Goal: Download file/media

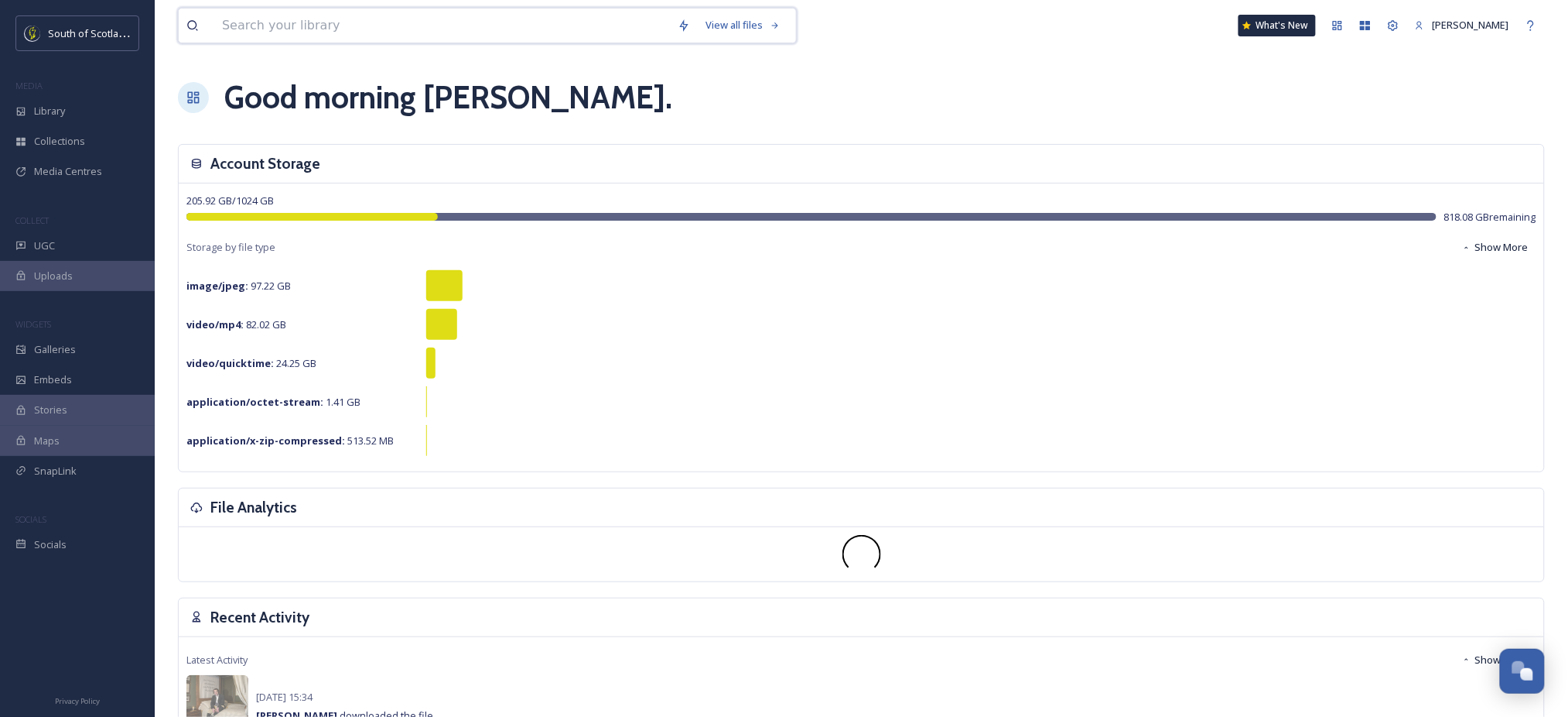
click at [362, 31] on input at bounding box center [442, 25] width 456 height 34
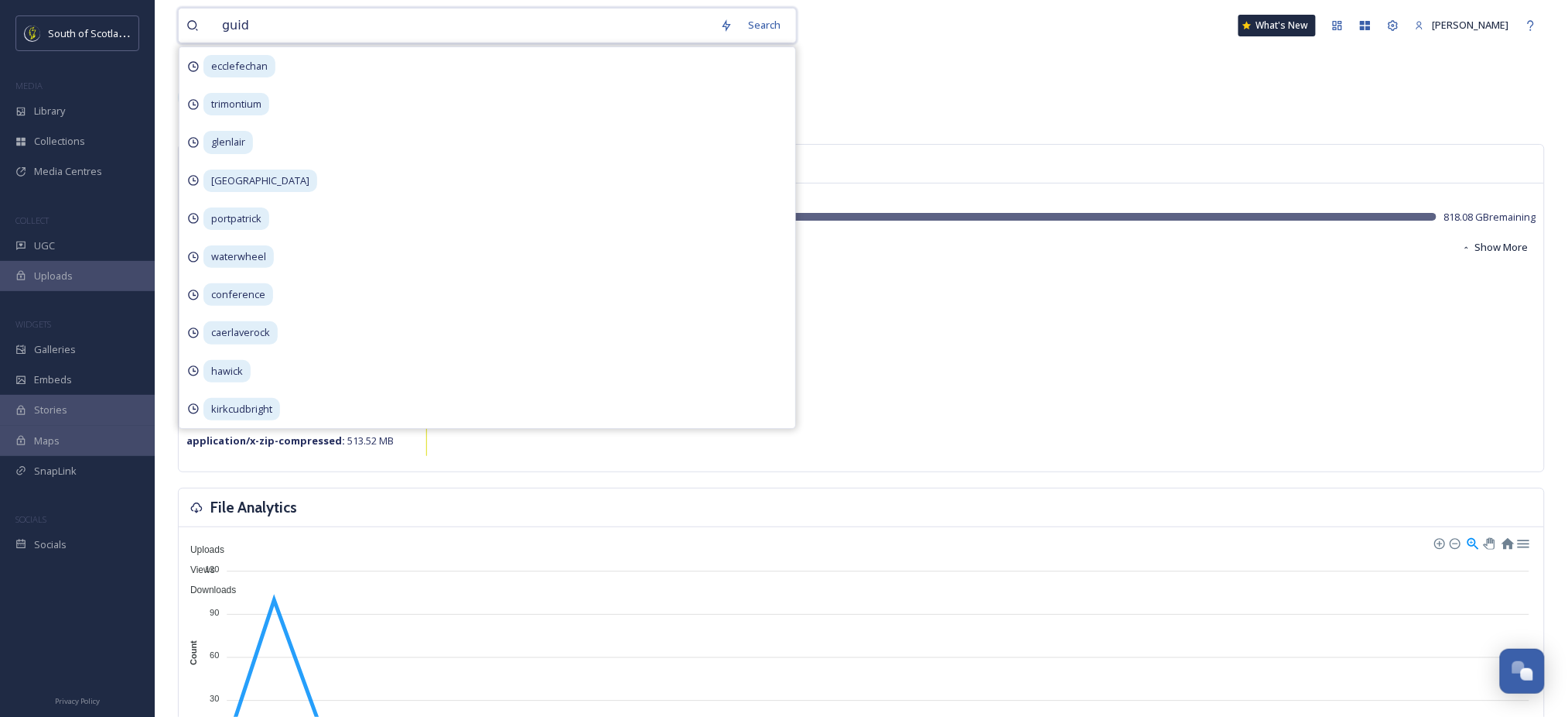
type input "guide"
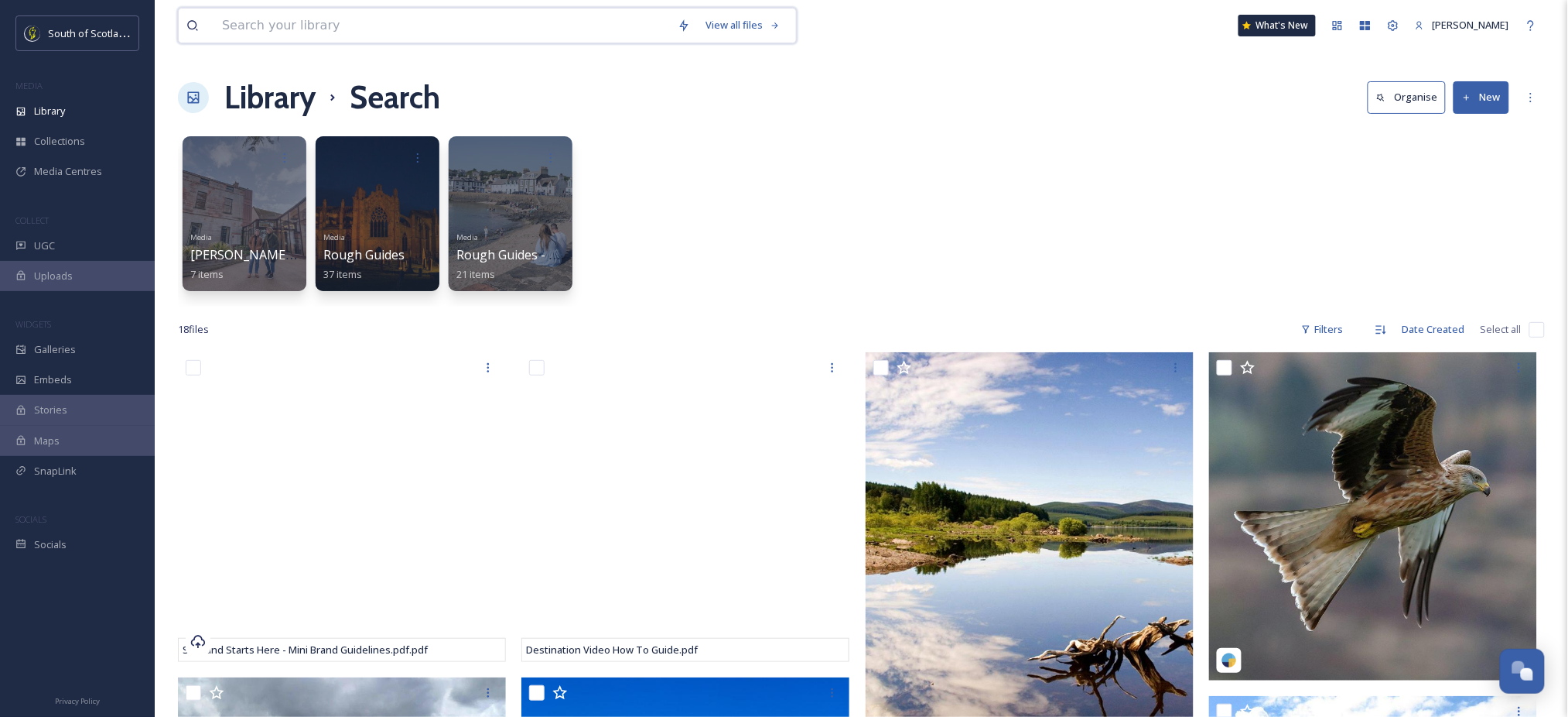
click at [430, 21] on input at bounding box center [442, 25] width 456 height 34
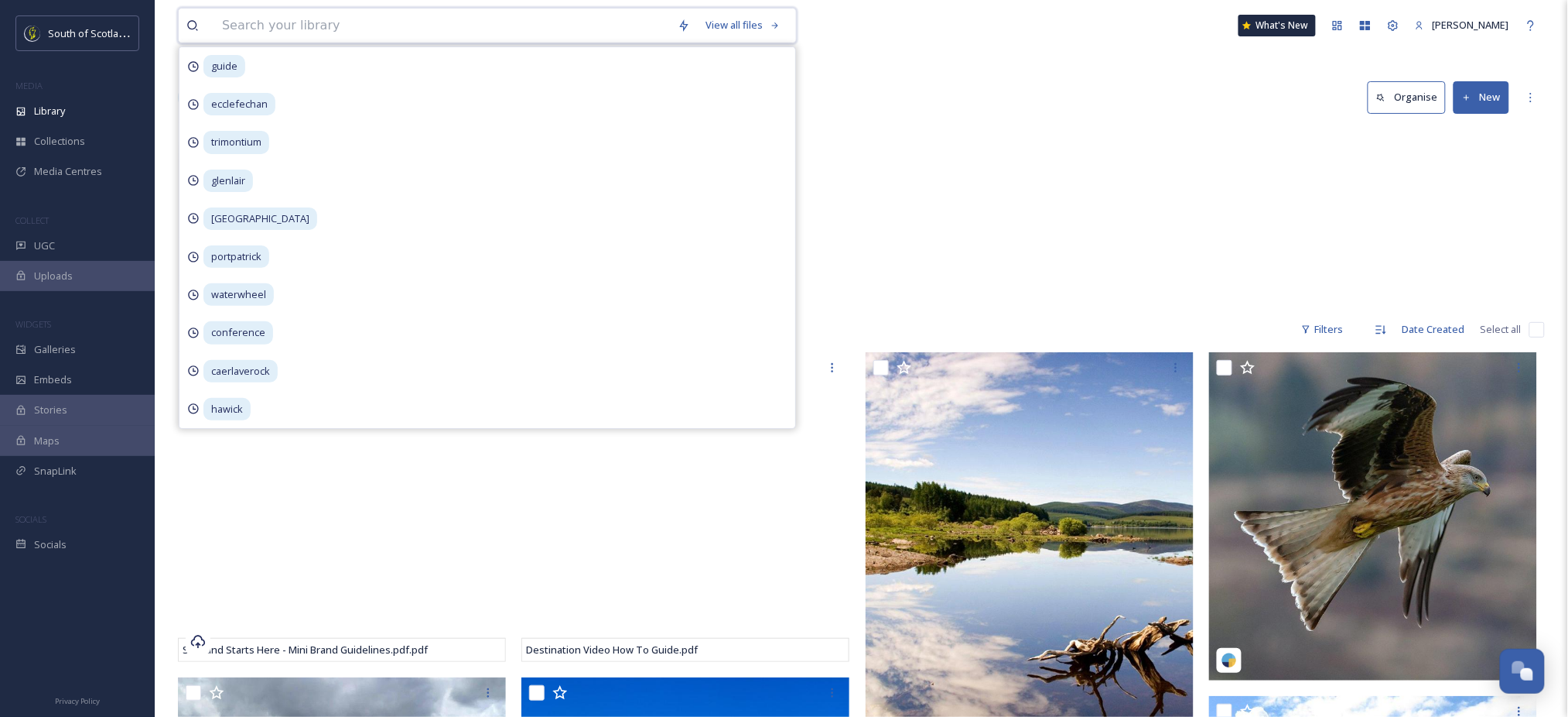
click at [430, 21] on input at bounding box center [442, 25] width 456 height 34
type input "d"
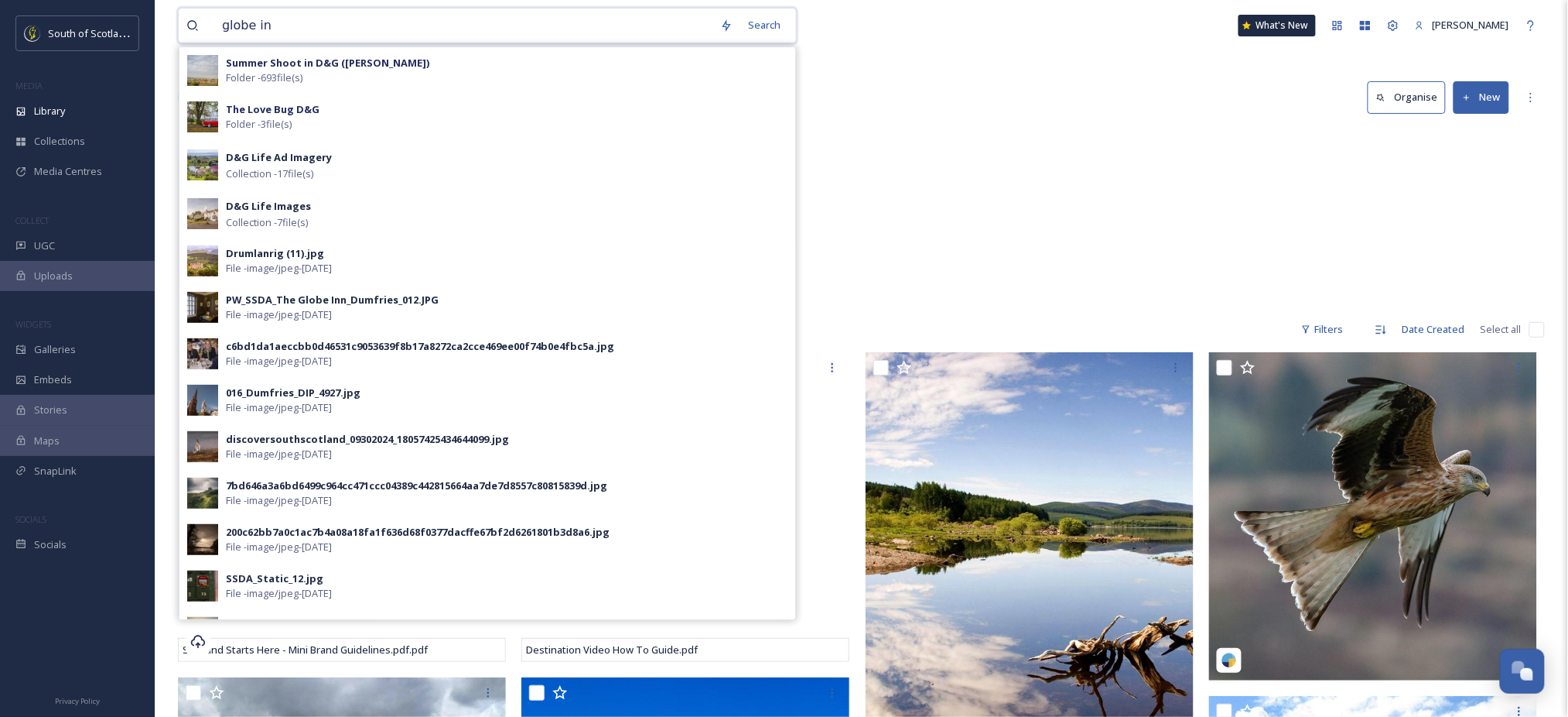
type input "globe inn"
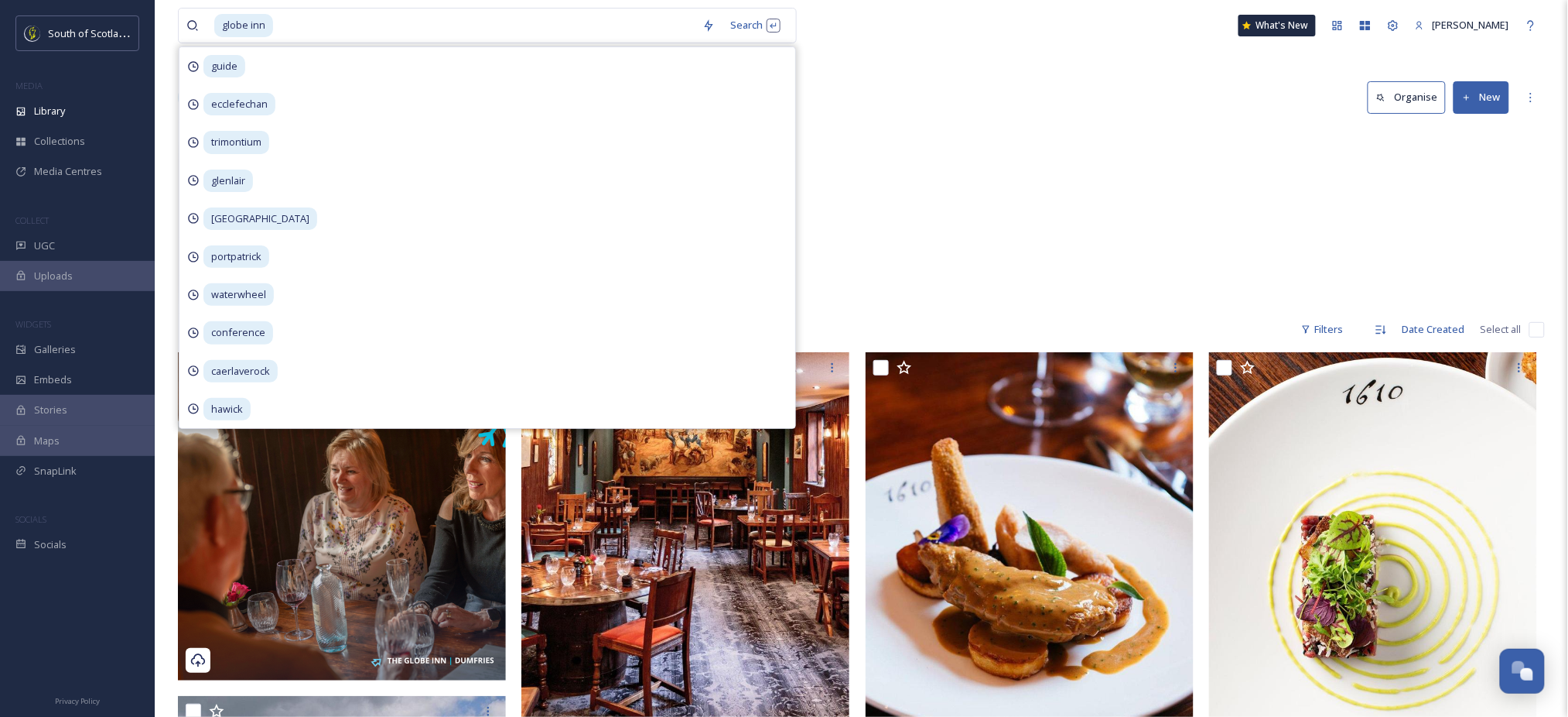
click at [1016, 101] on div "Library Search Organise New" at bounding box center [861, 97] width 1367 height 47
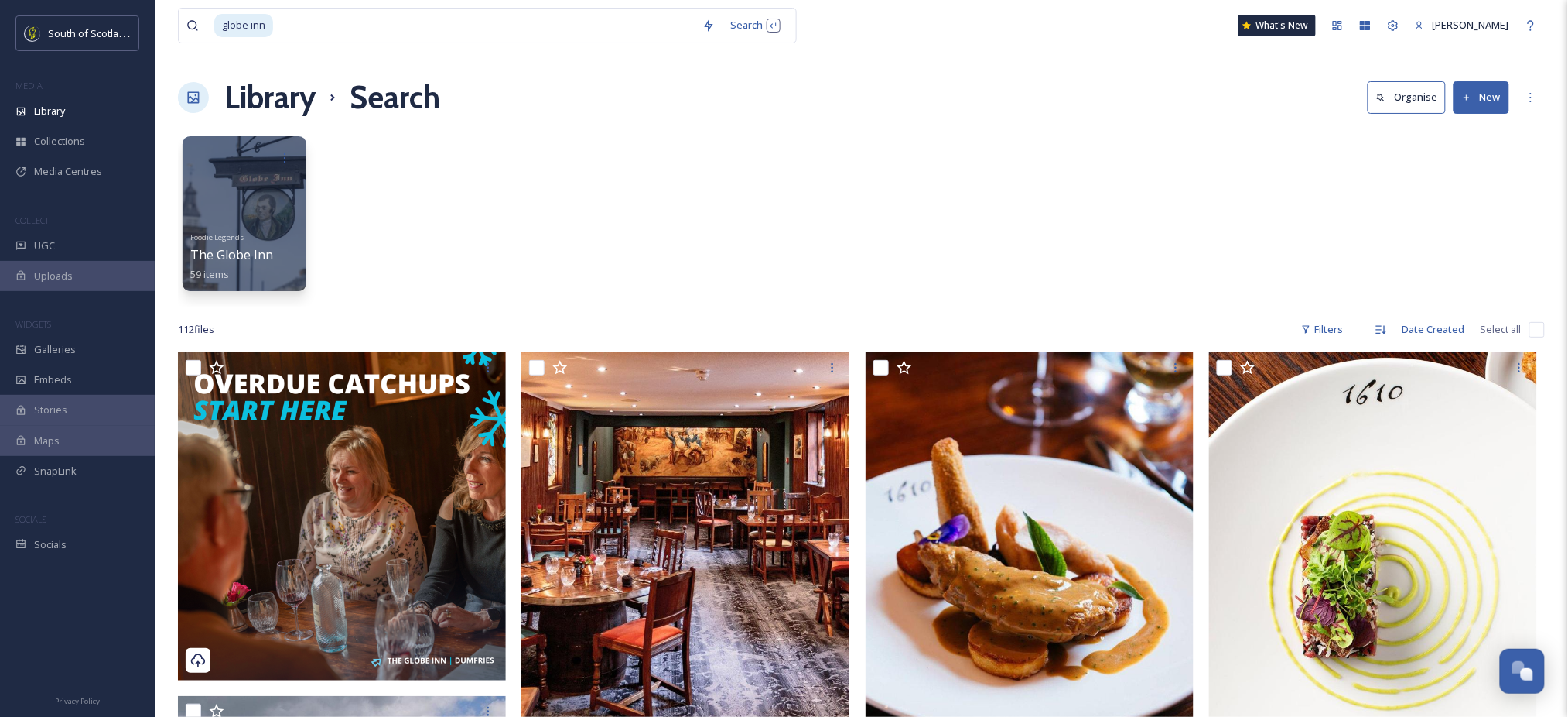
click at [456, 137] on div "Foodie Legends The Globe Inn 59 items" at bounding box center [861, 217] width 1367 height 178
click at [401, 13] on input at bounding box center [484, 25] width 420 height 34
type input "g"
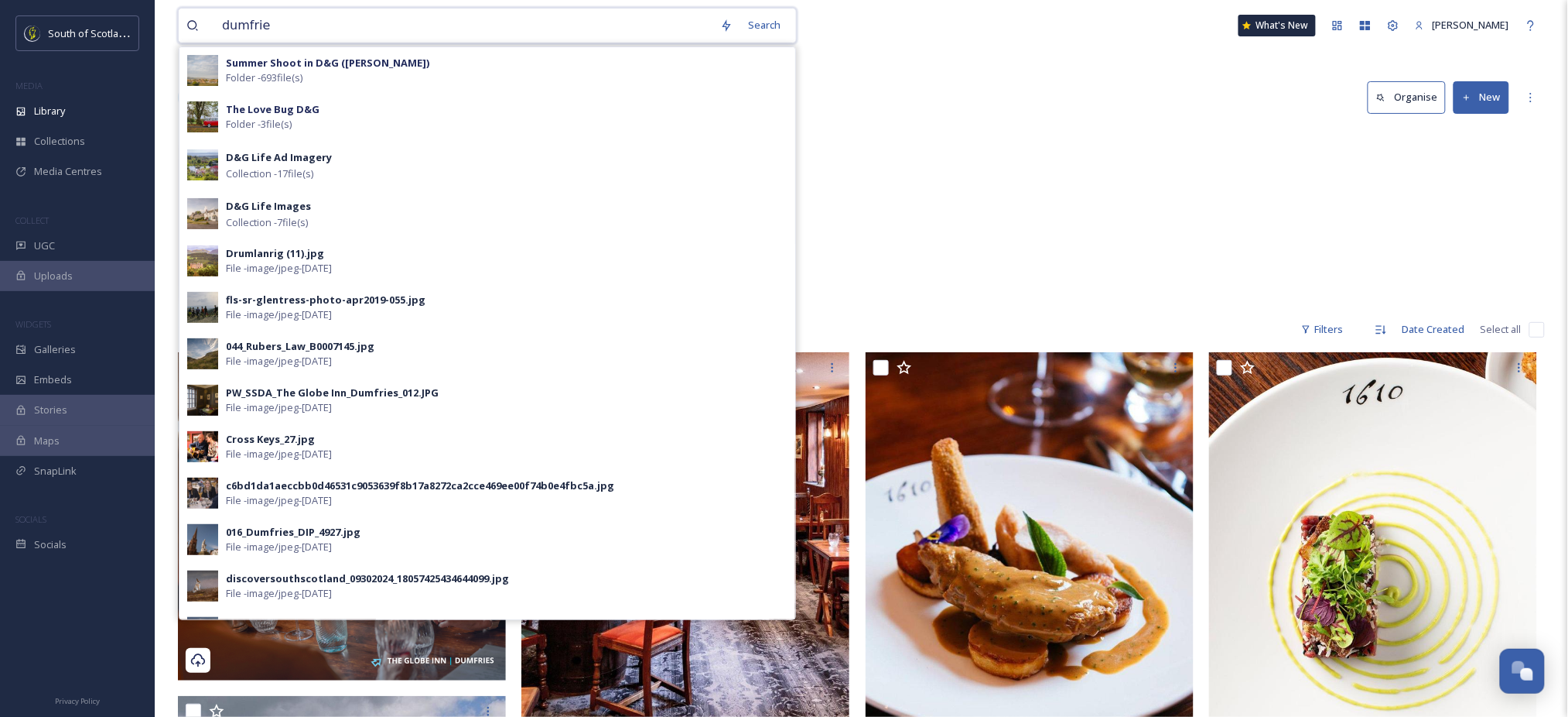
type input "dumfries"
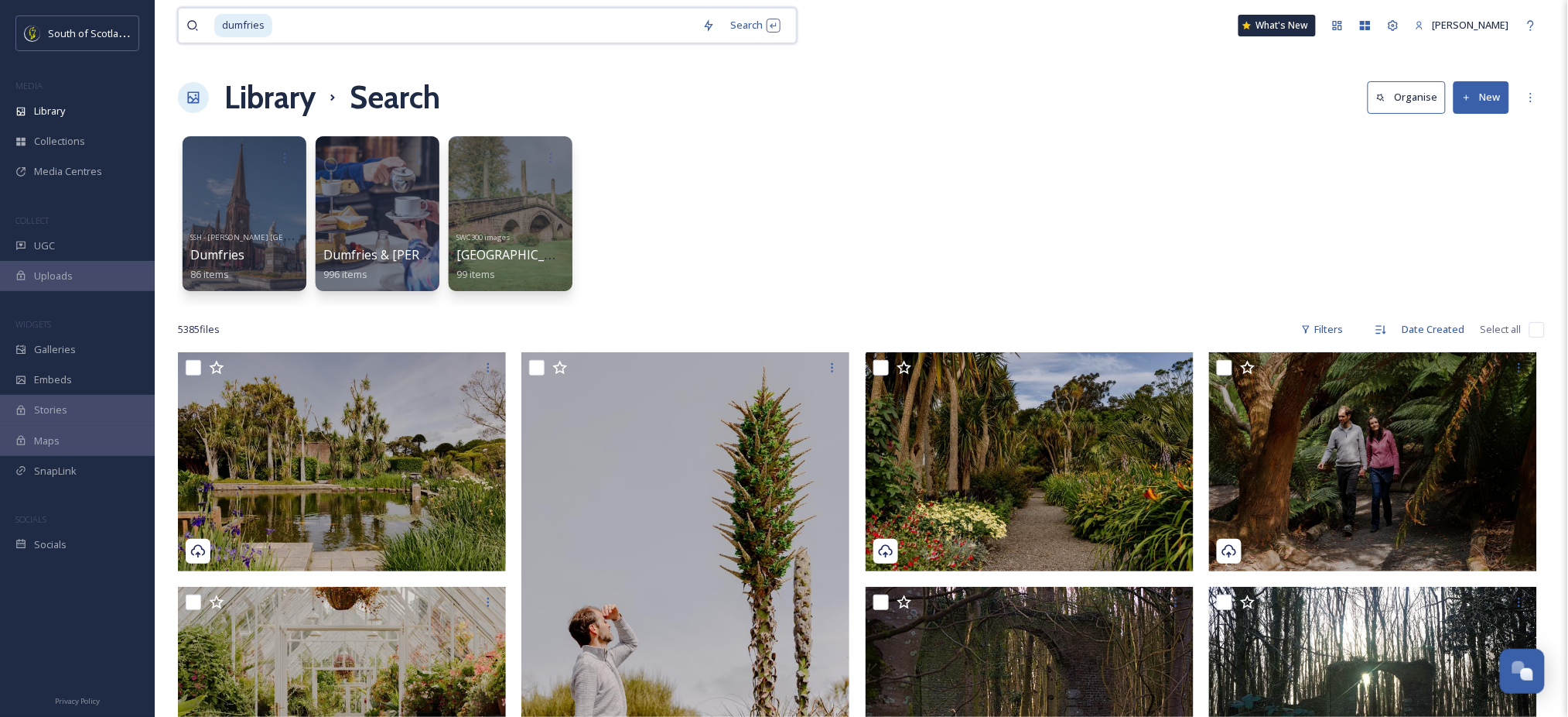
click at [538, 26] on input at bounding box center [484, 25] width 421 height 34
type input "d"
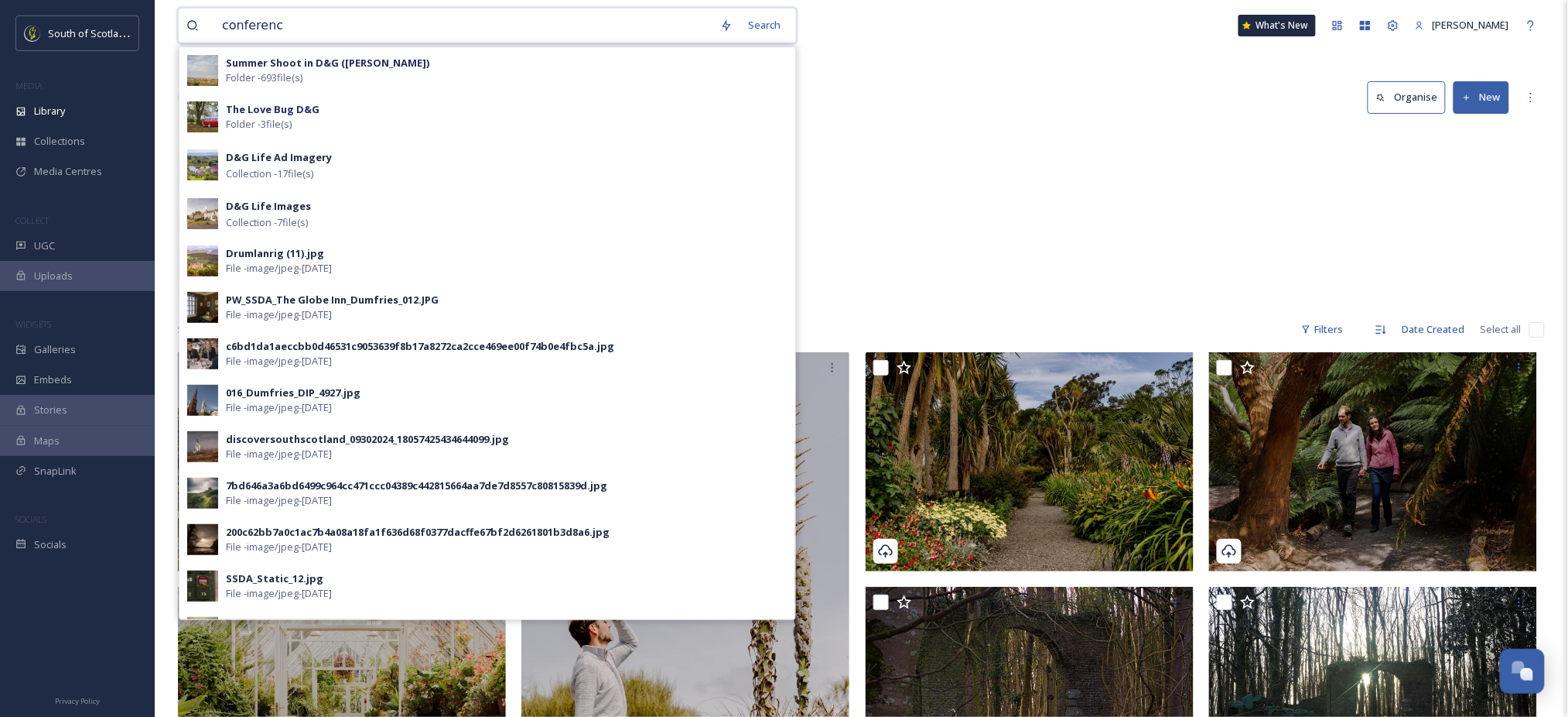
type input "conference"
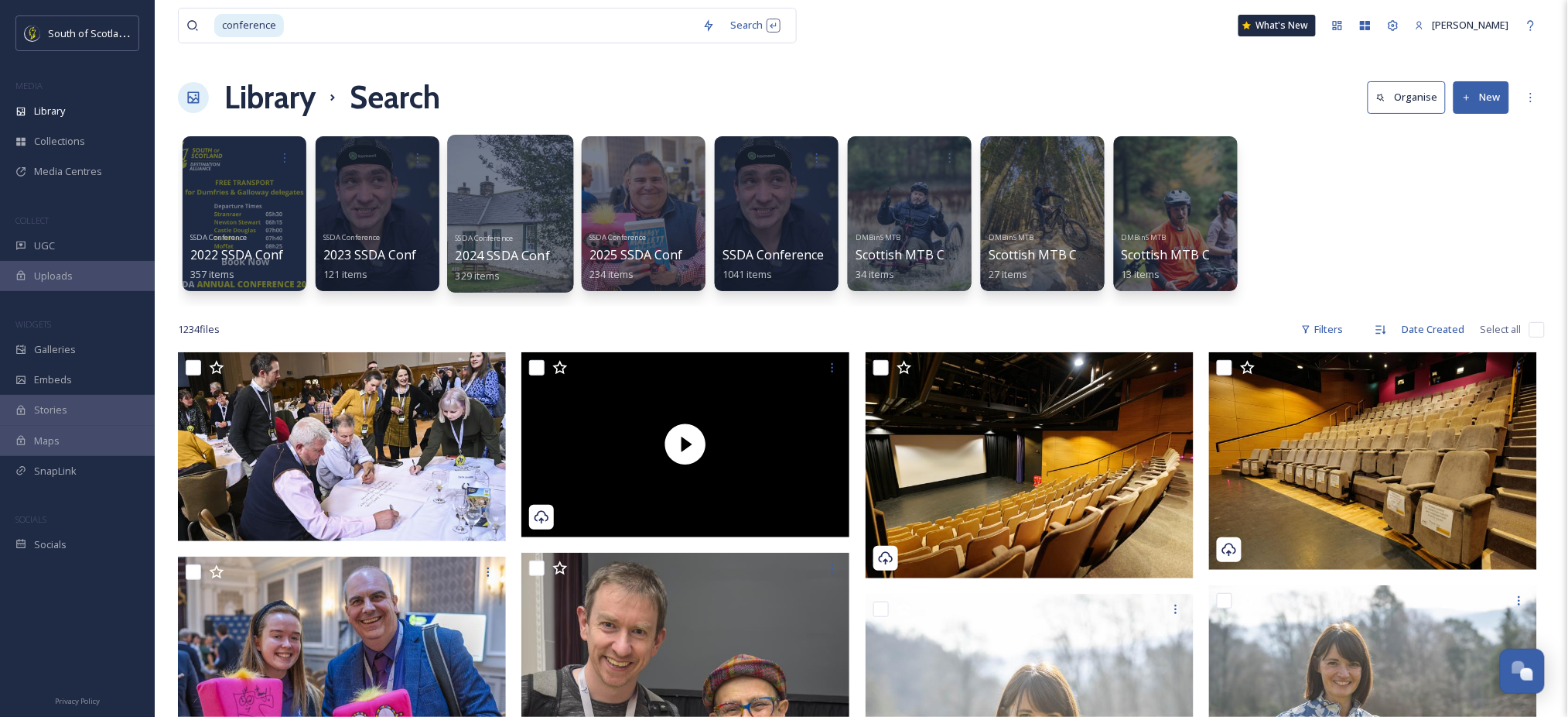
click at [535, 229] on div "SSDA Conference 2024 SSDA Conference 329 items" at bounding box center [510, 255] width 111 height 57
click at [500, 253] on span "2024 SSDA Conference" at bounding box center [523, 255] width 135 height 17
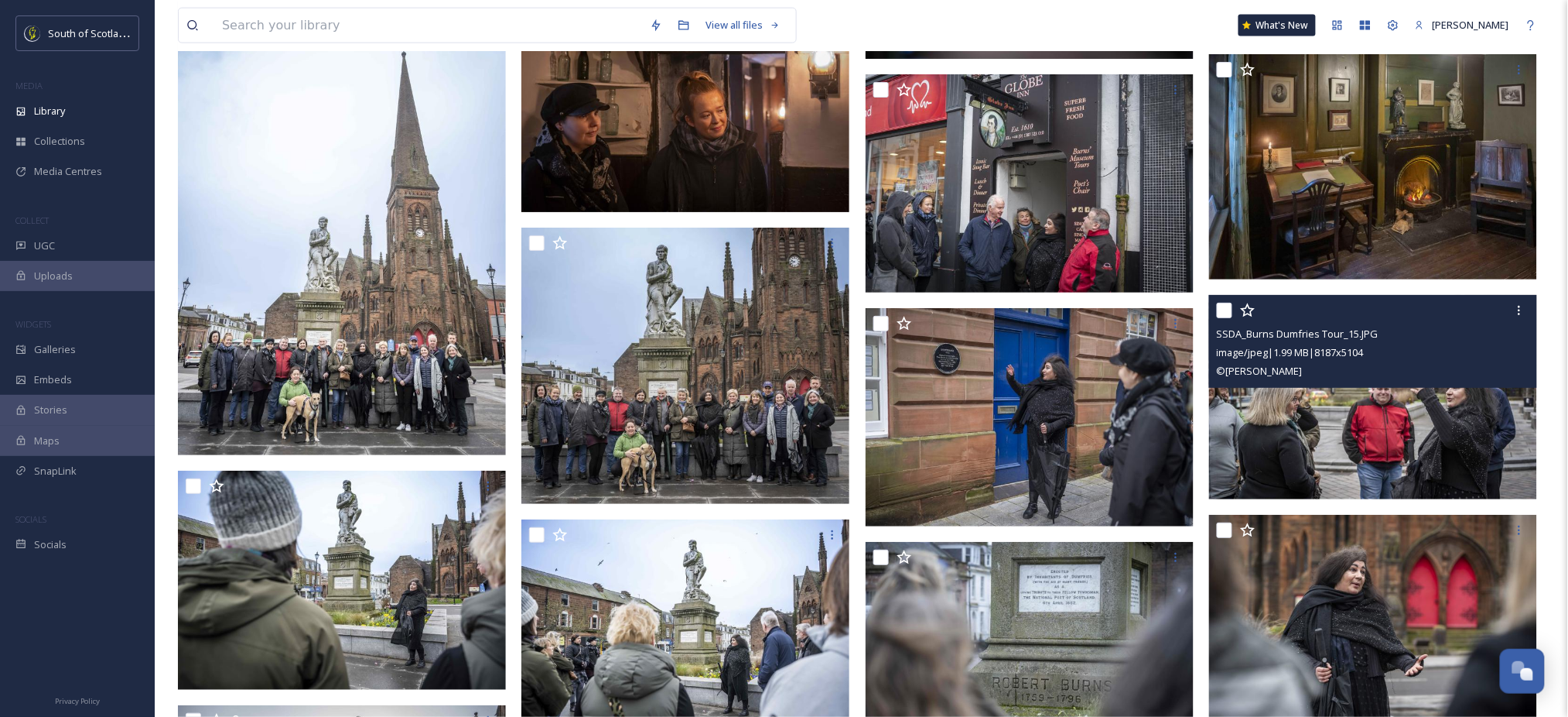
scroll to position [7349, 0]
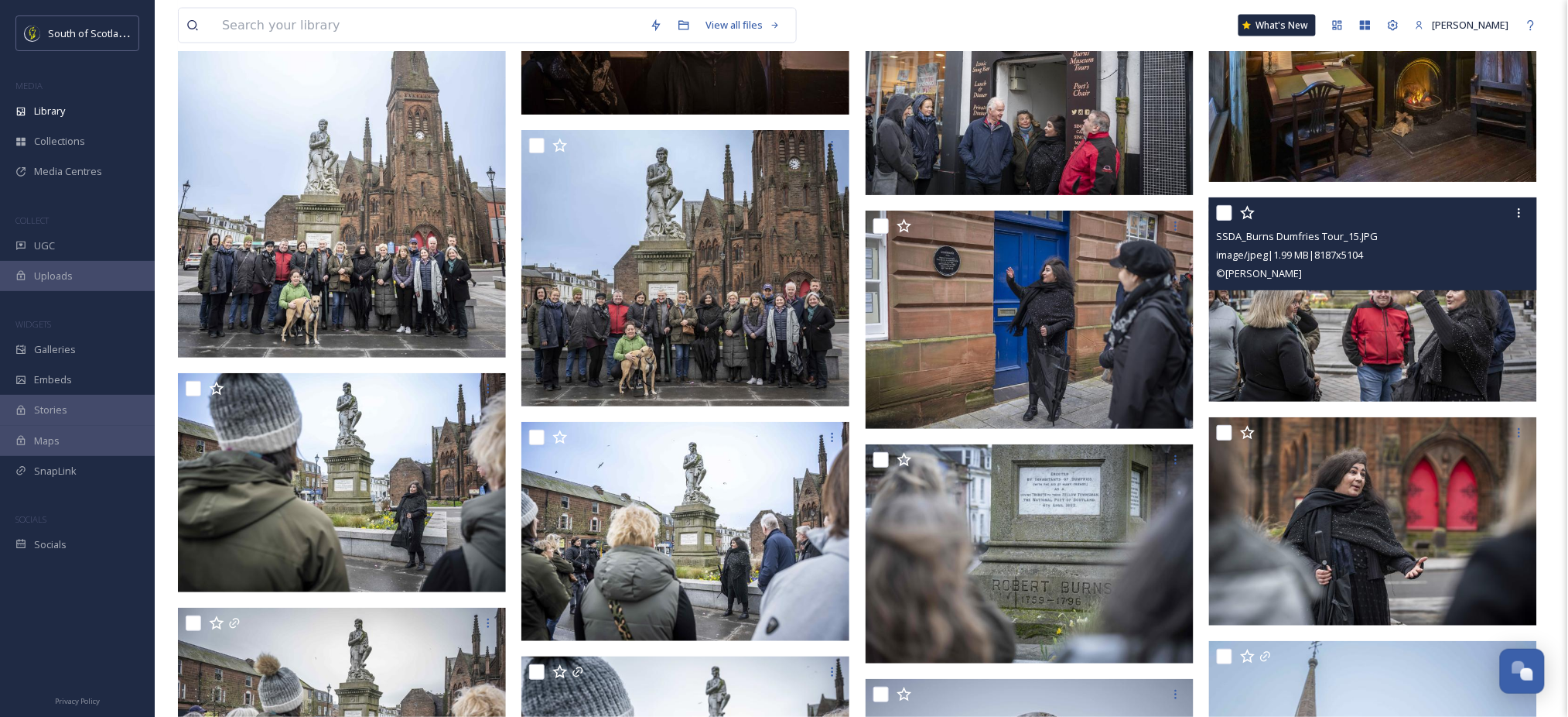
click at [1226, 215] on input "checkbox" at bounding box center [1224, 213] width 16 height 16
checkbox input "true"
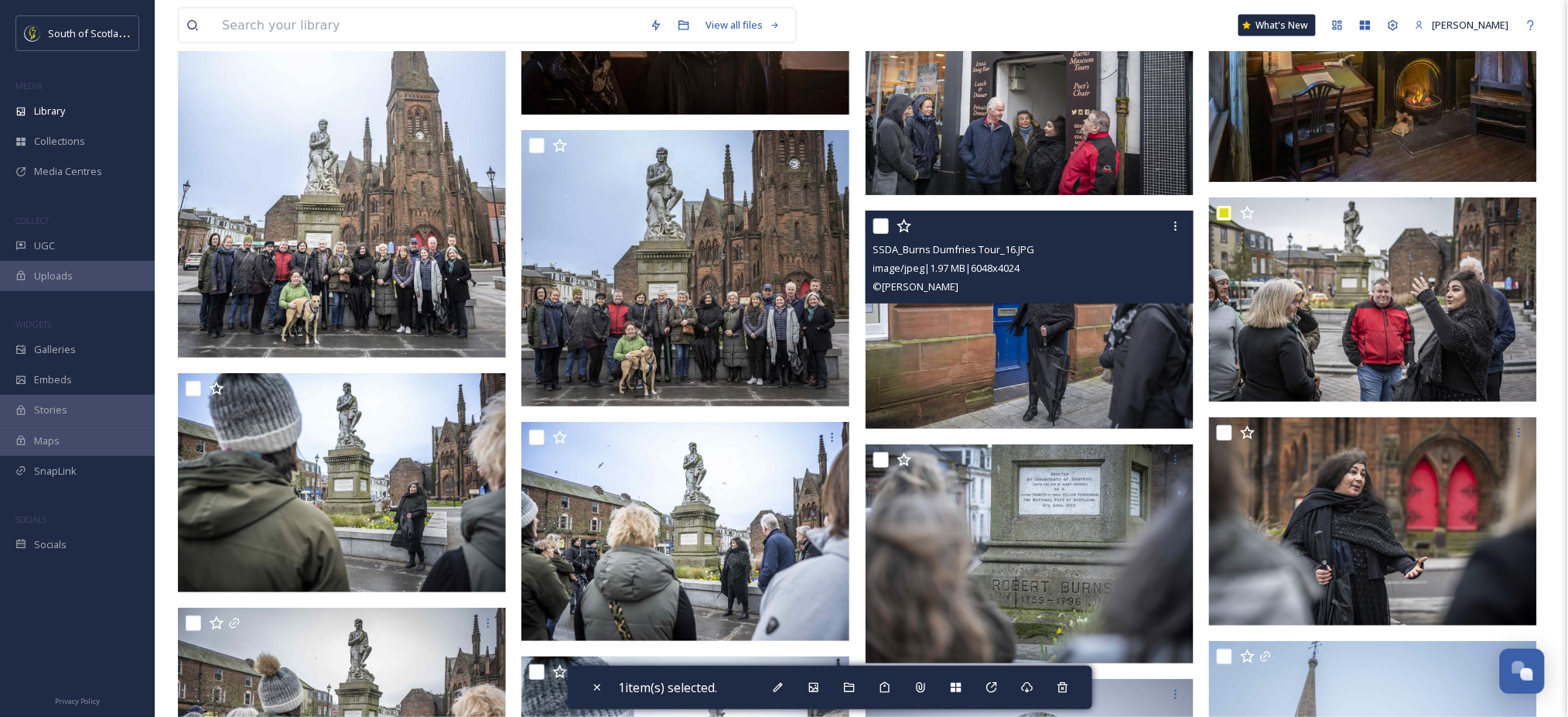
click at [877, 228] on input "checkbox" at bounding box center [880, 225] width 16 height 16
checkbox input "true"
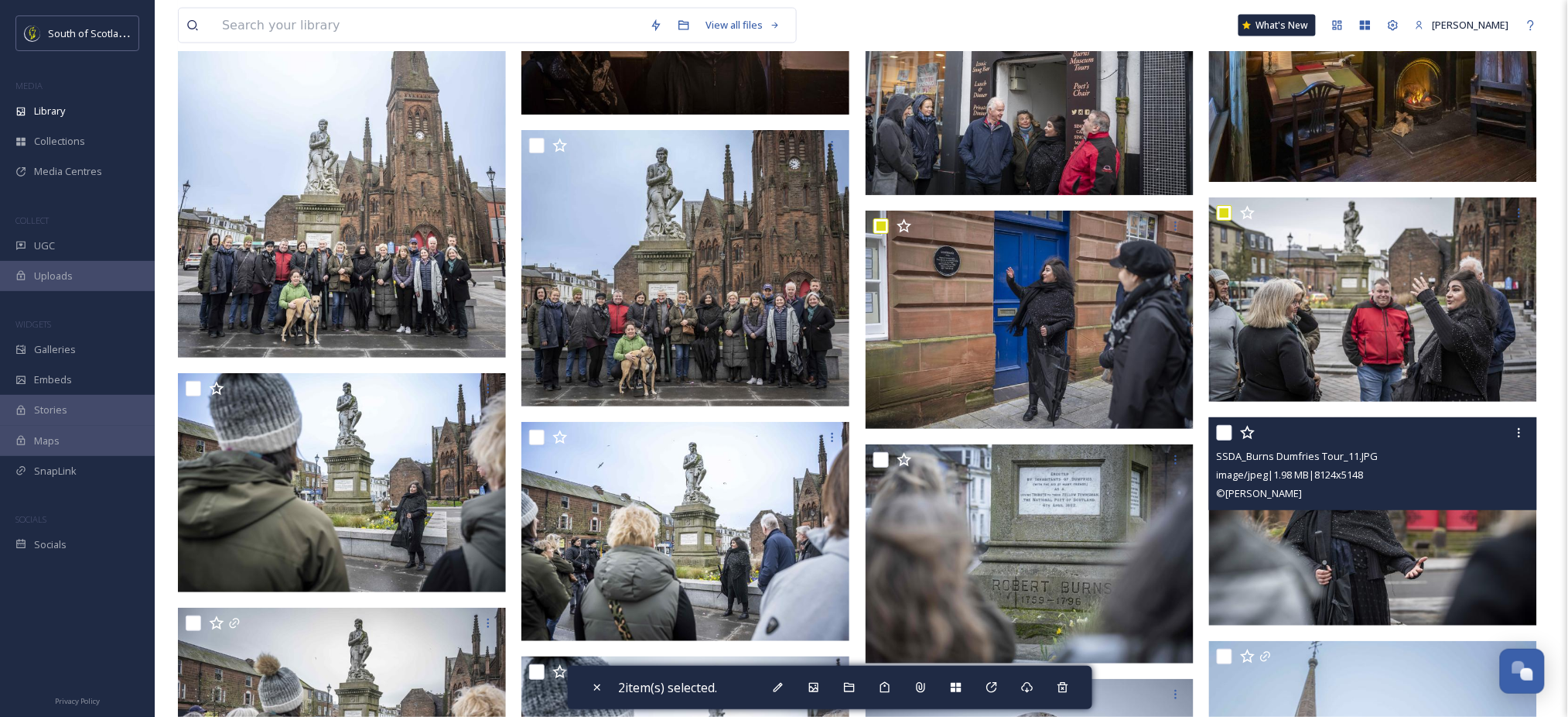
click at [1216, 433] on input "checkbox" at bounding box center [1224, 433] width 16 height 16
checkbox input "true"
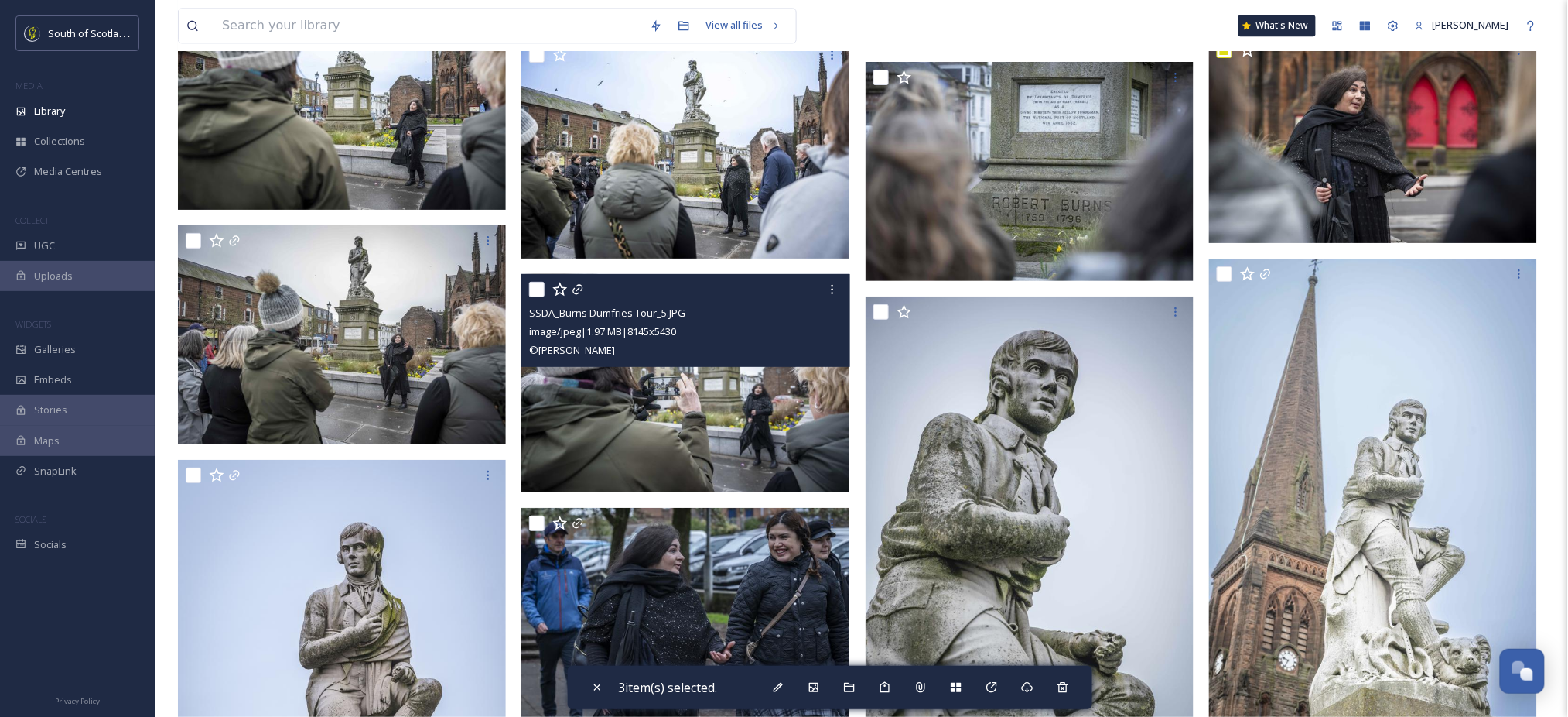
scroll to position [7646, 0]
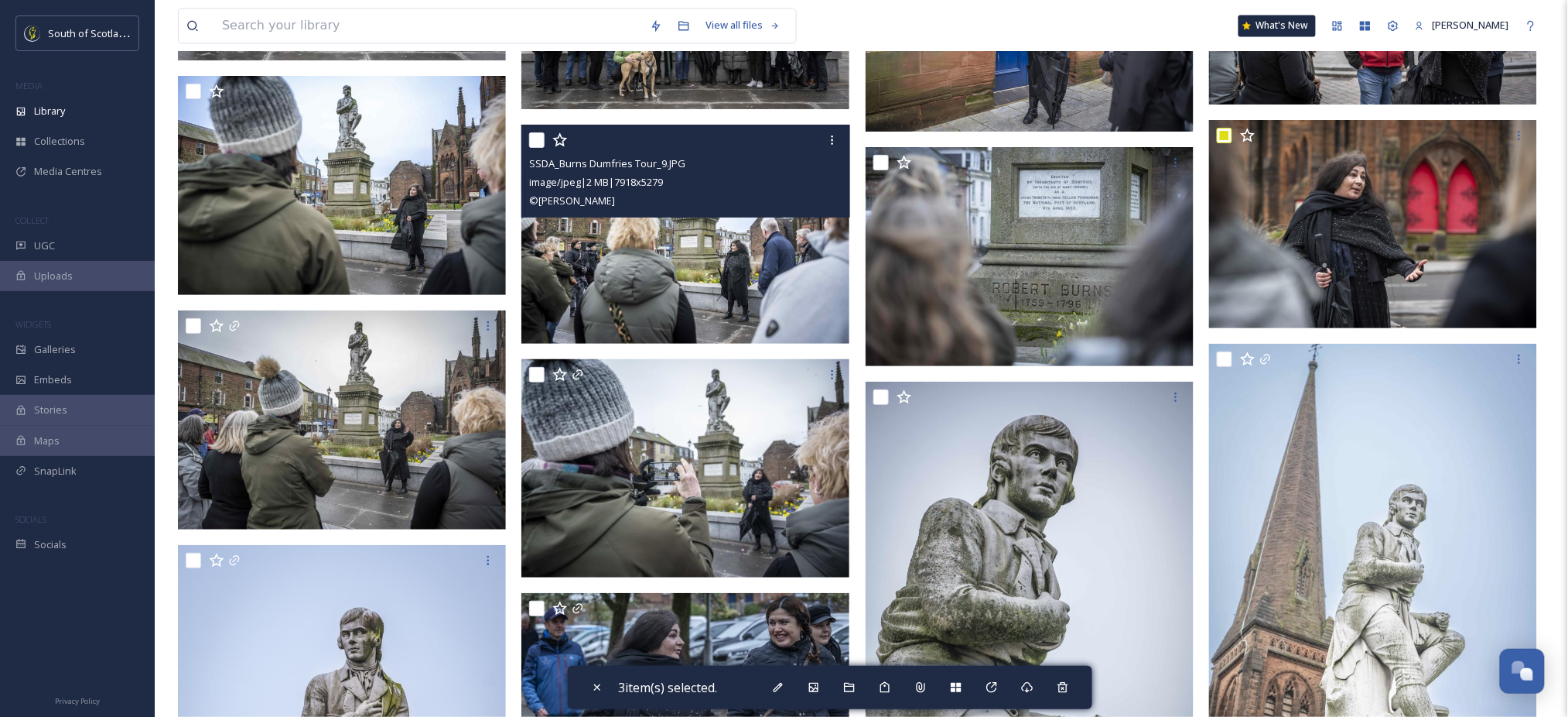
click at [539, 141] on input "checkbox" at bounding box center [536, 140] width 16 height 16
checkbox input "true"
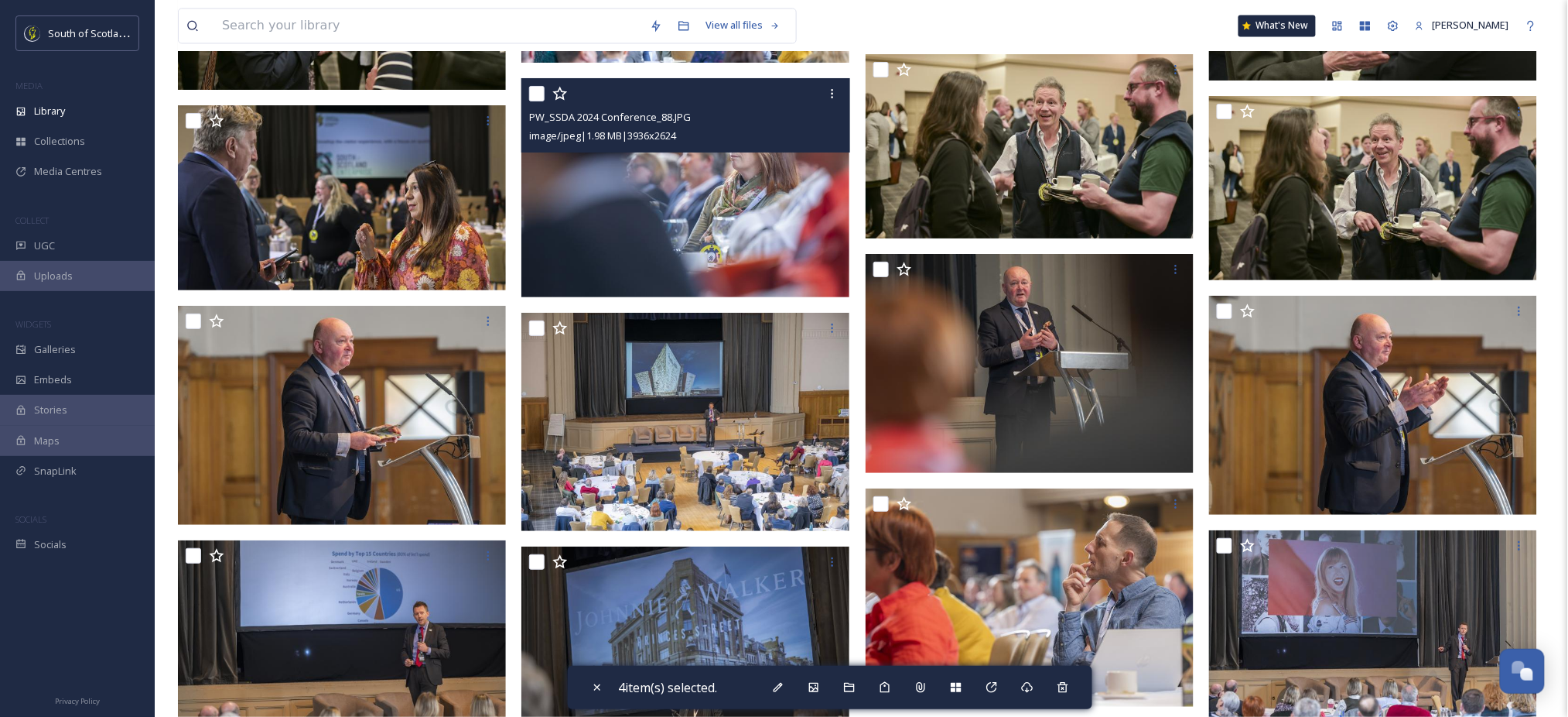
scroll to position [14175, 0]
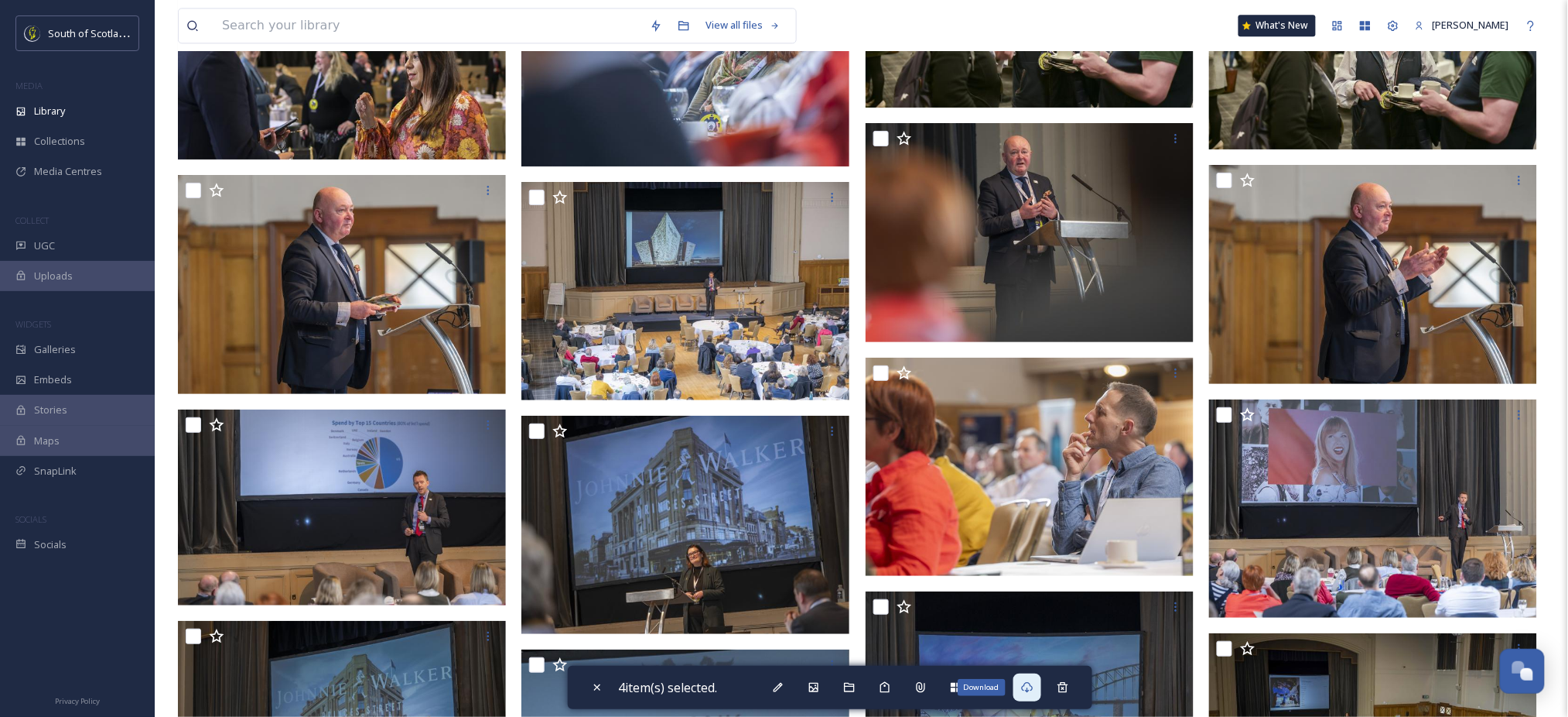
click at [1031, 685] on icon at bounding box center [1027, 687] width 12 height 12
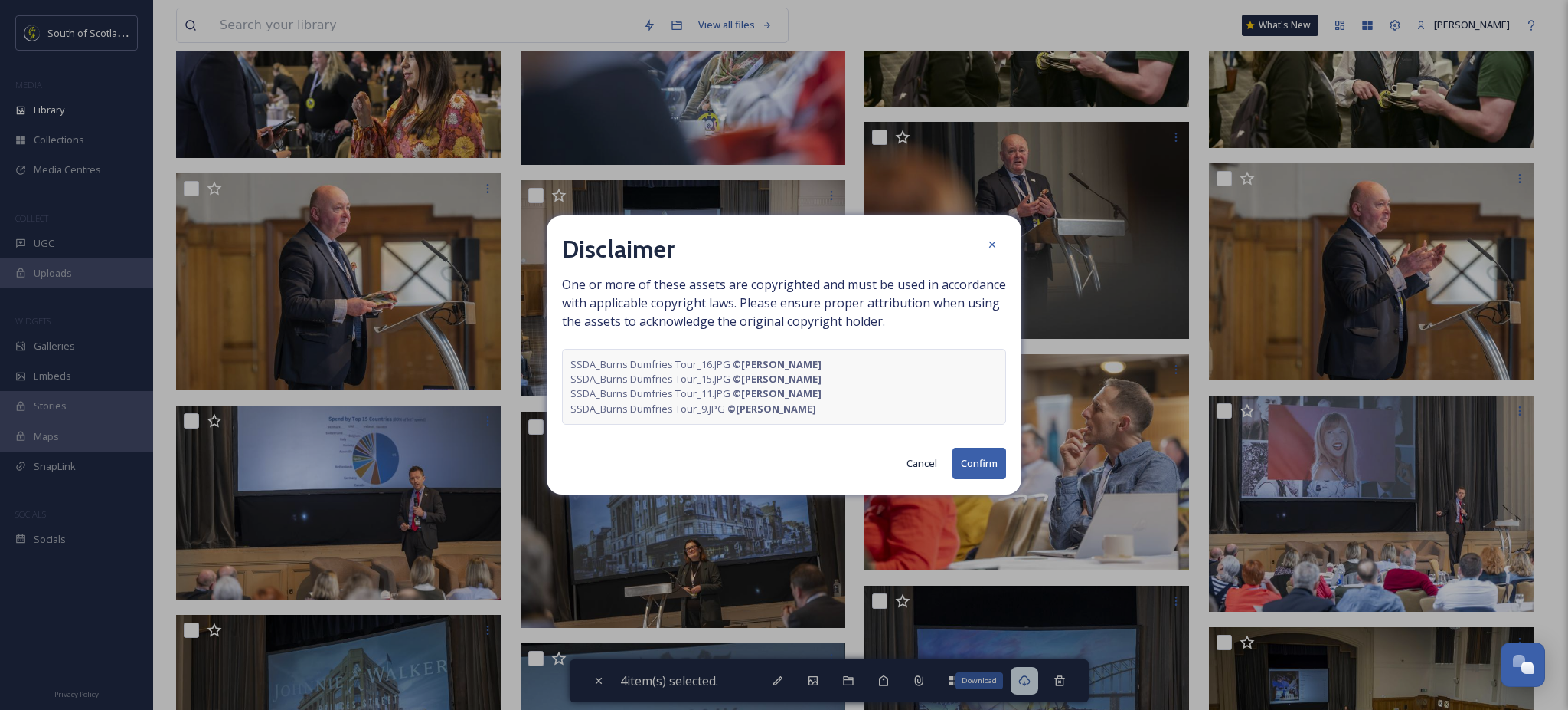
click at [970, 455] on button "Confirm" at bounding box center [979, 463] width 54 height 31
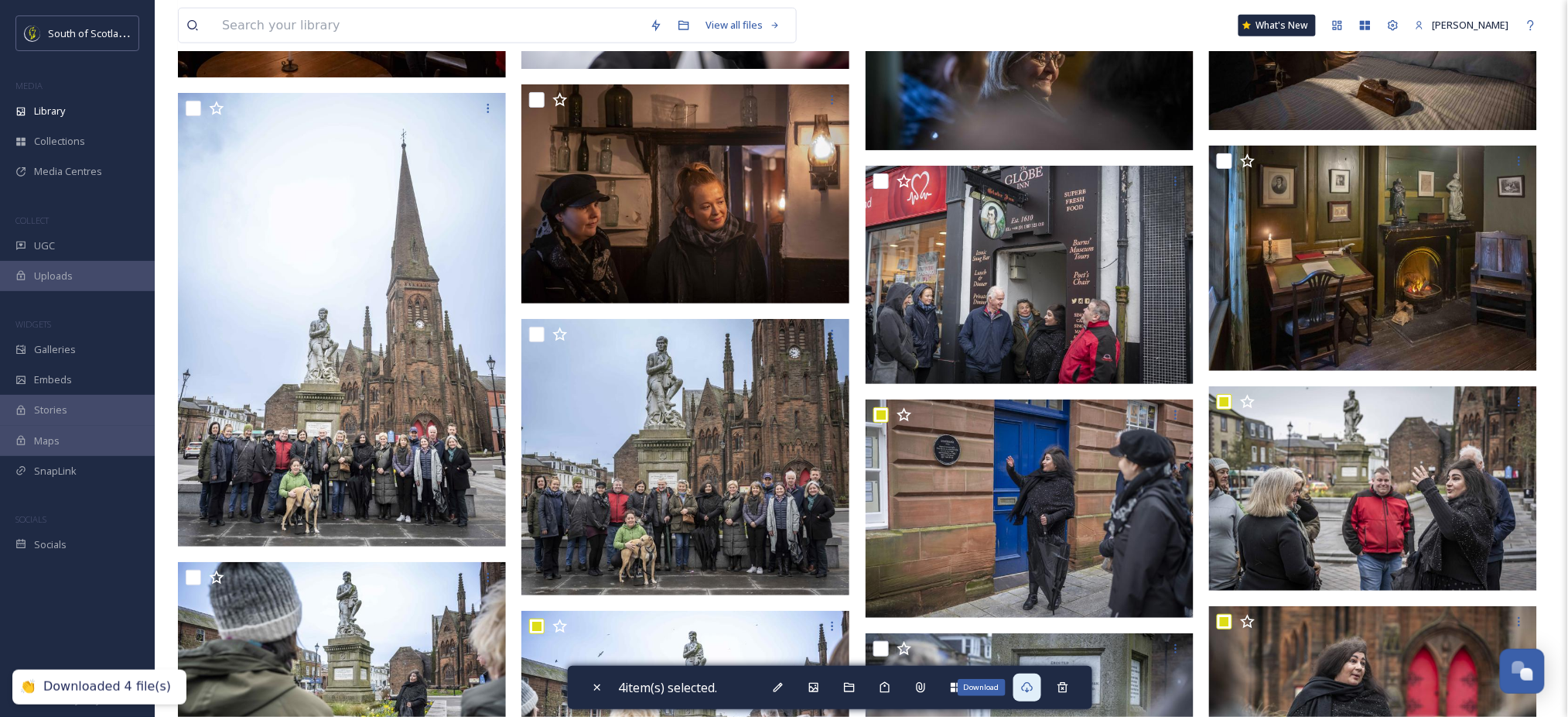
scroll to position [7093, 0]
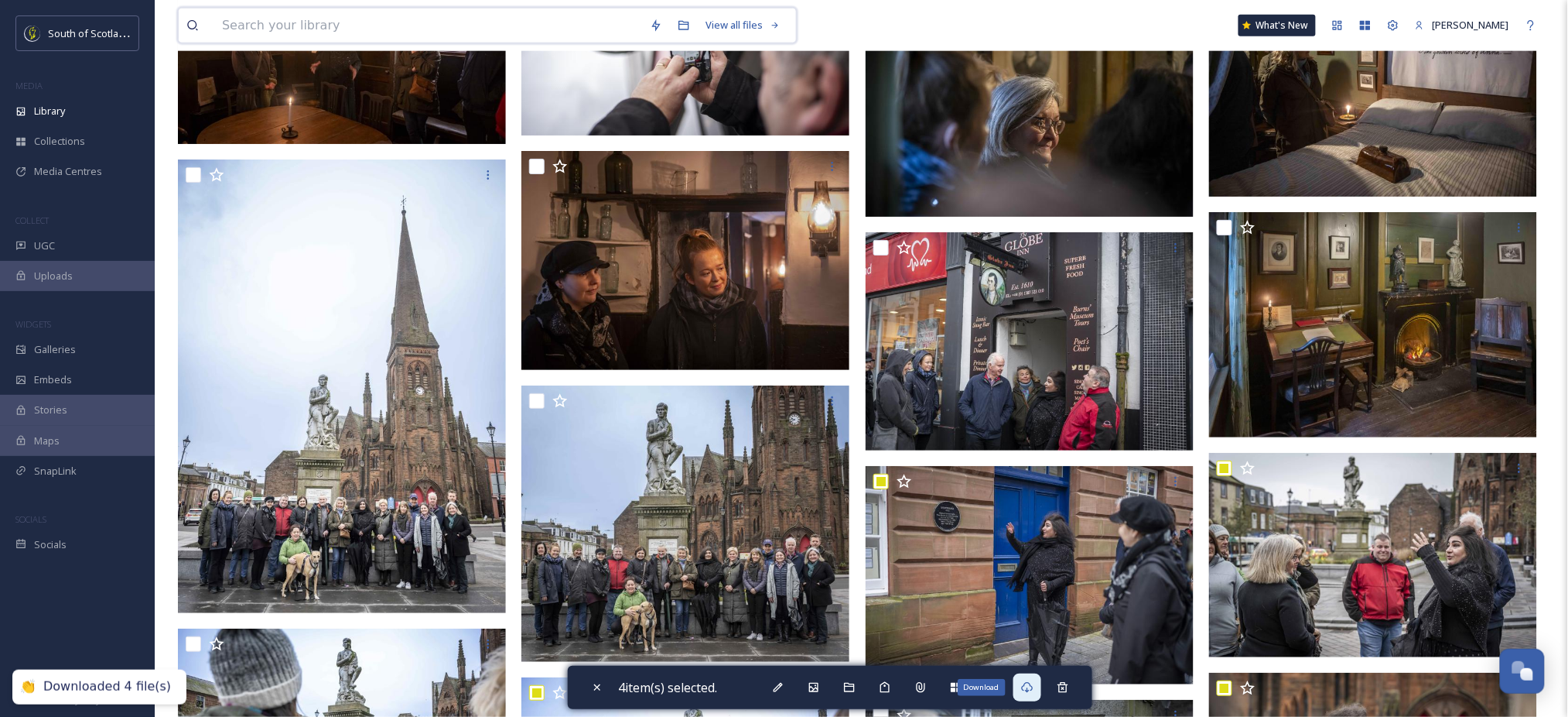
click at [425, 32] on input at bounding box center [428, 25] width 427 height 34
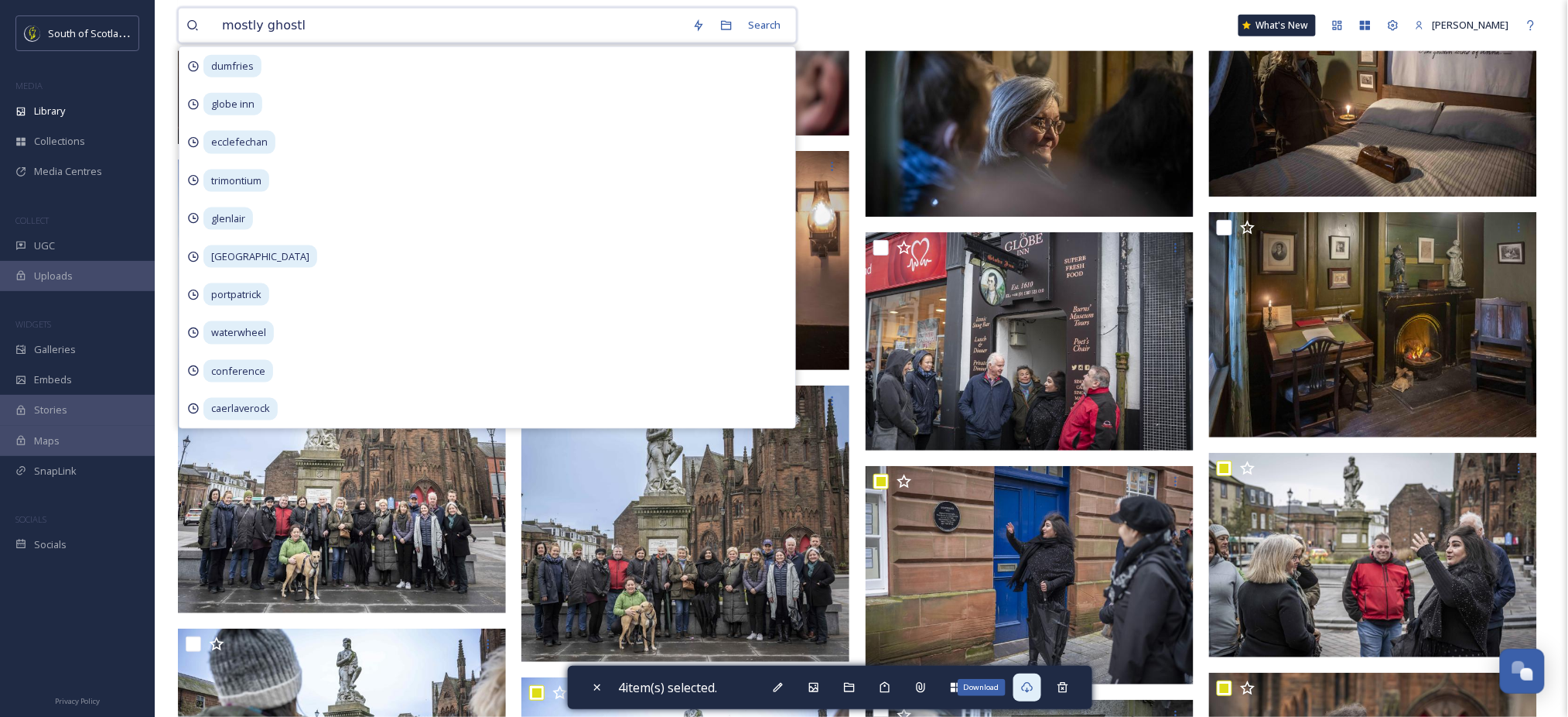
type input "mostly ghostly"
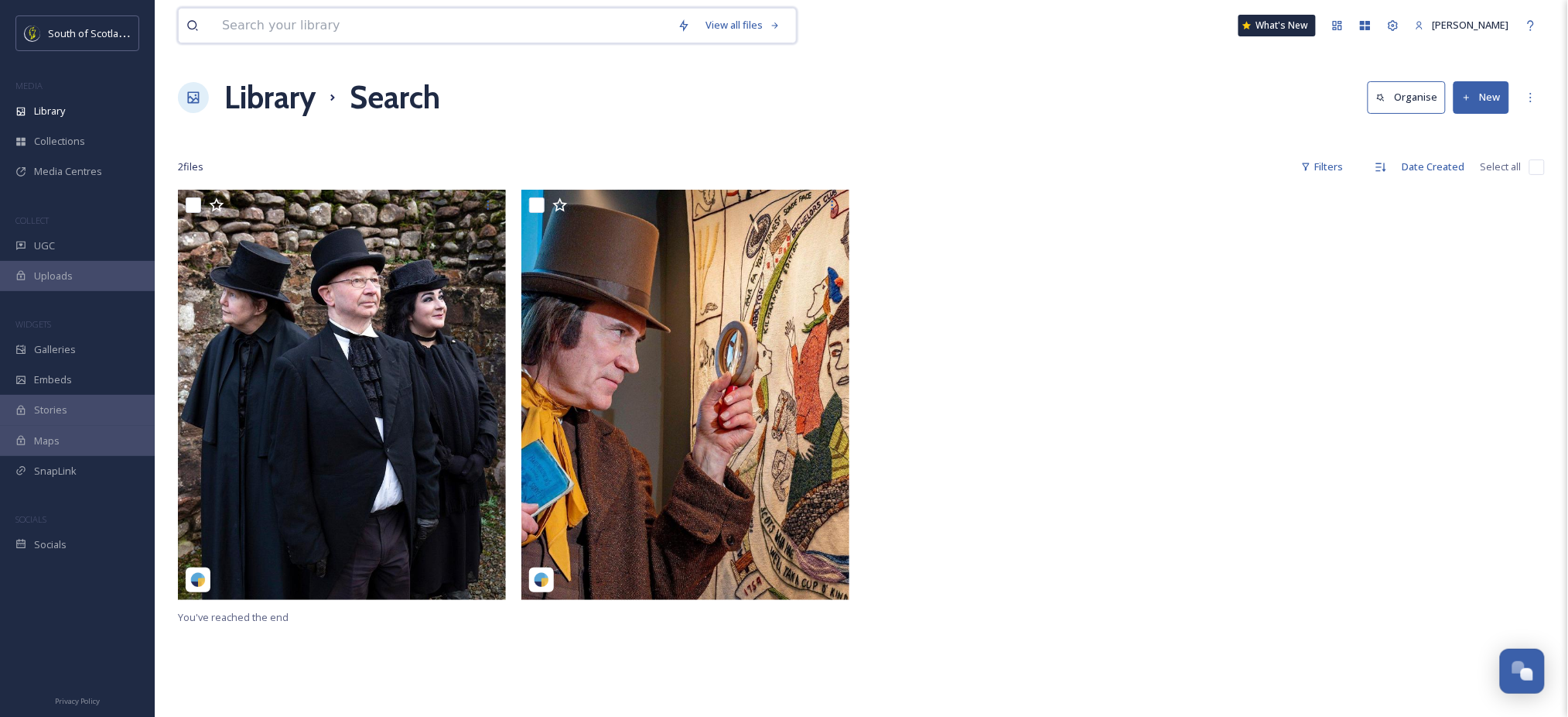
click at [454, 31] on input at bounding box center [442, 25] width 456 height 34
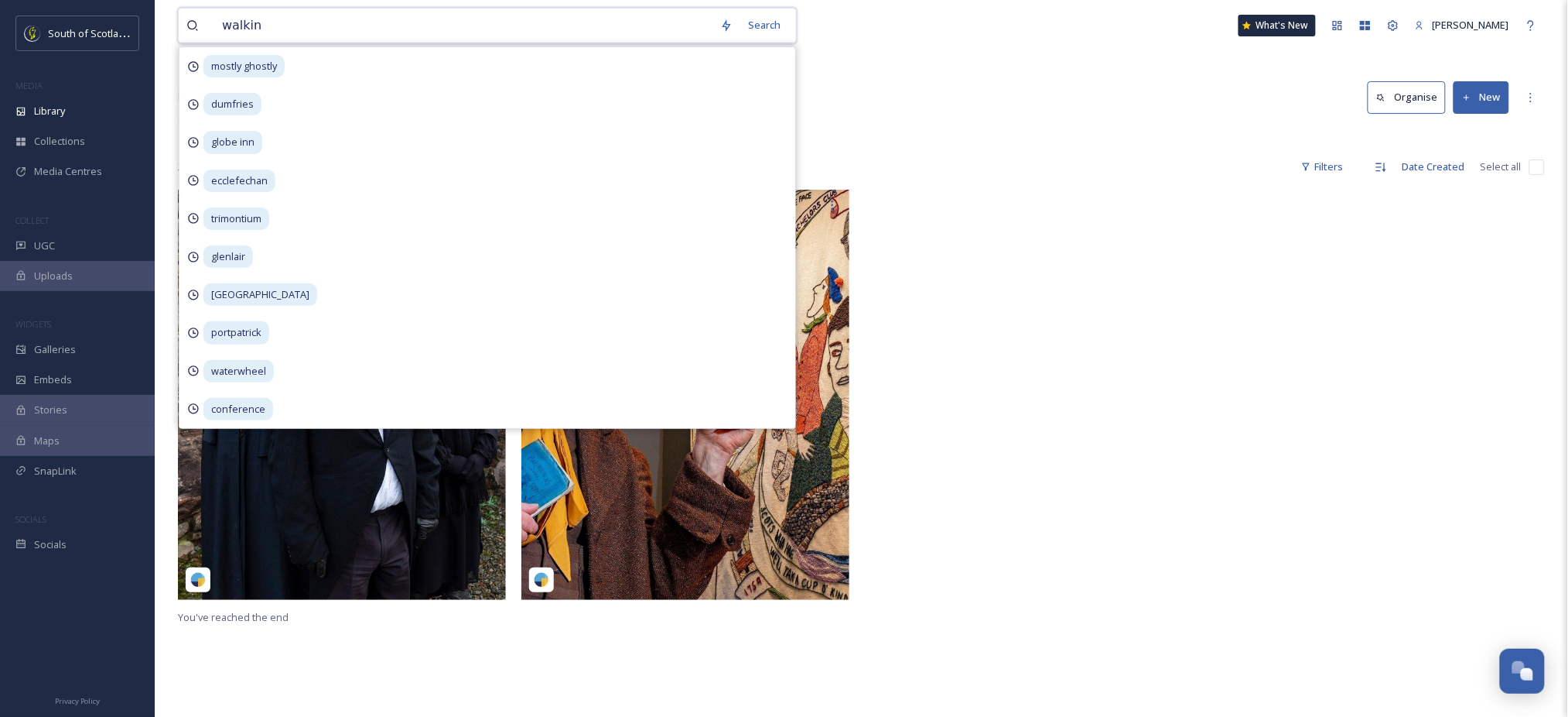
type input "walking"
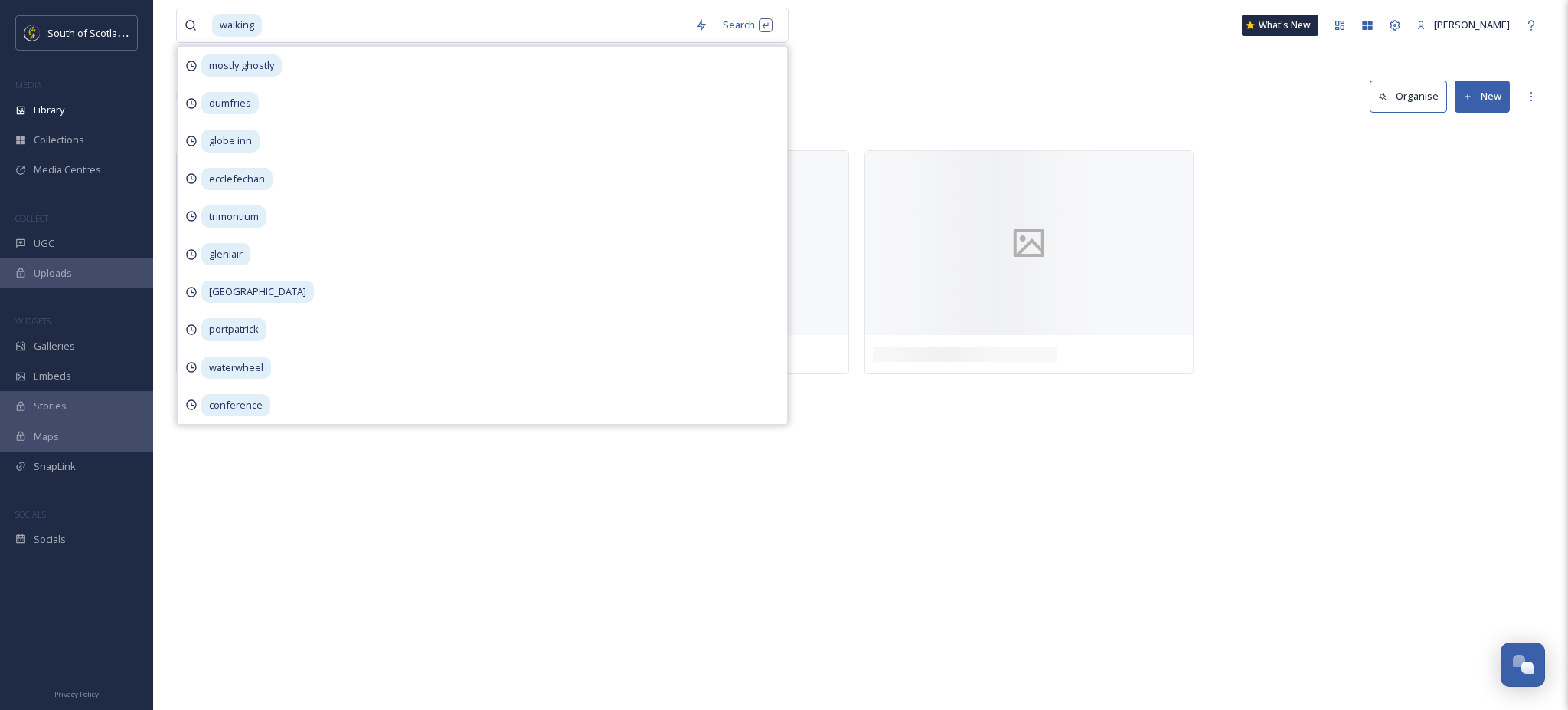
click at [911, 105] on div "Library Search Organise New" at bounding box center [860, 96] width 1369 height 46
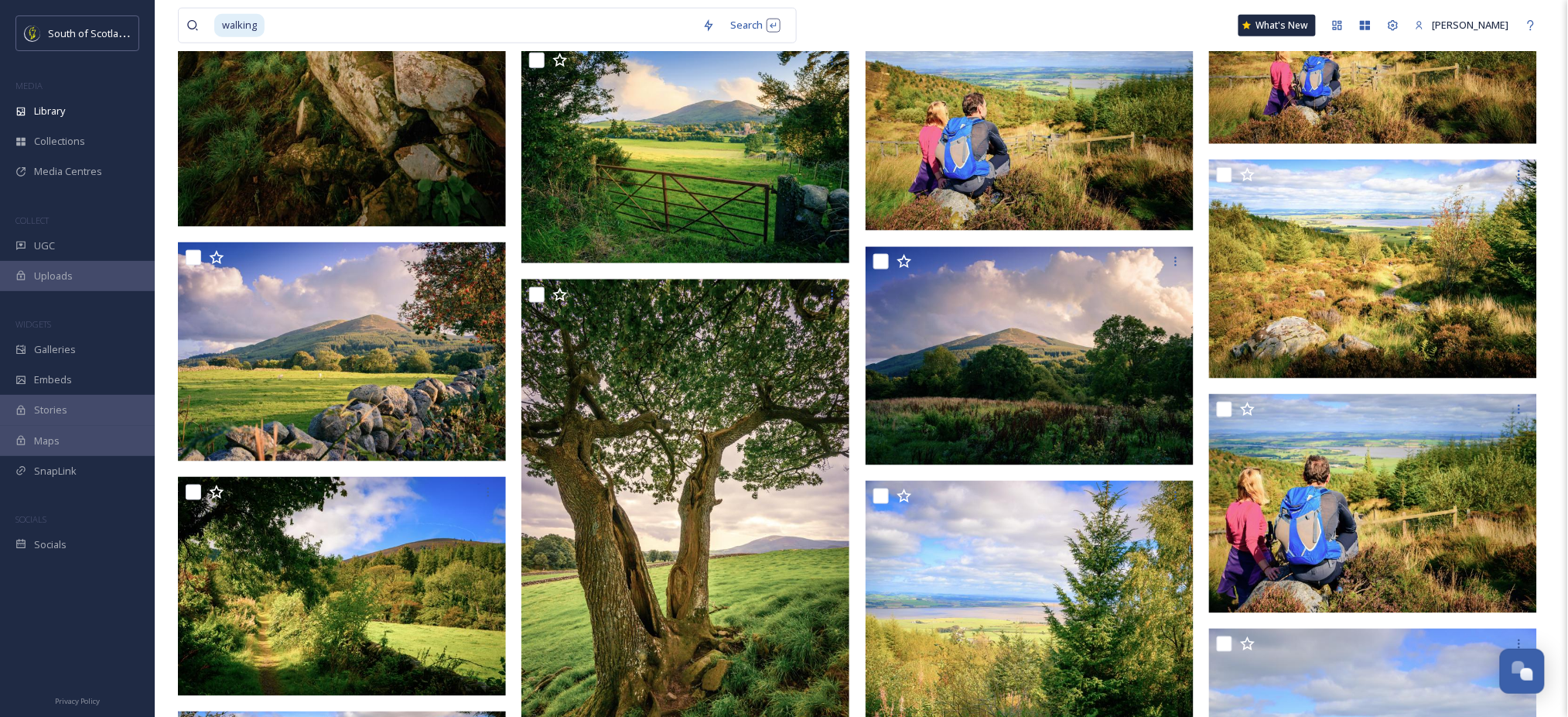
scroll to position [2567, 0]
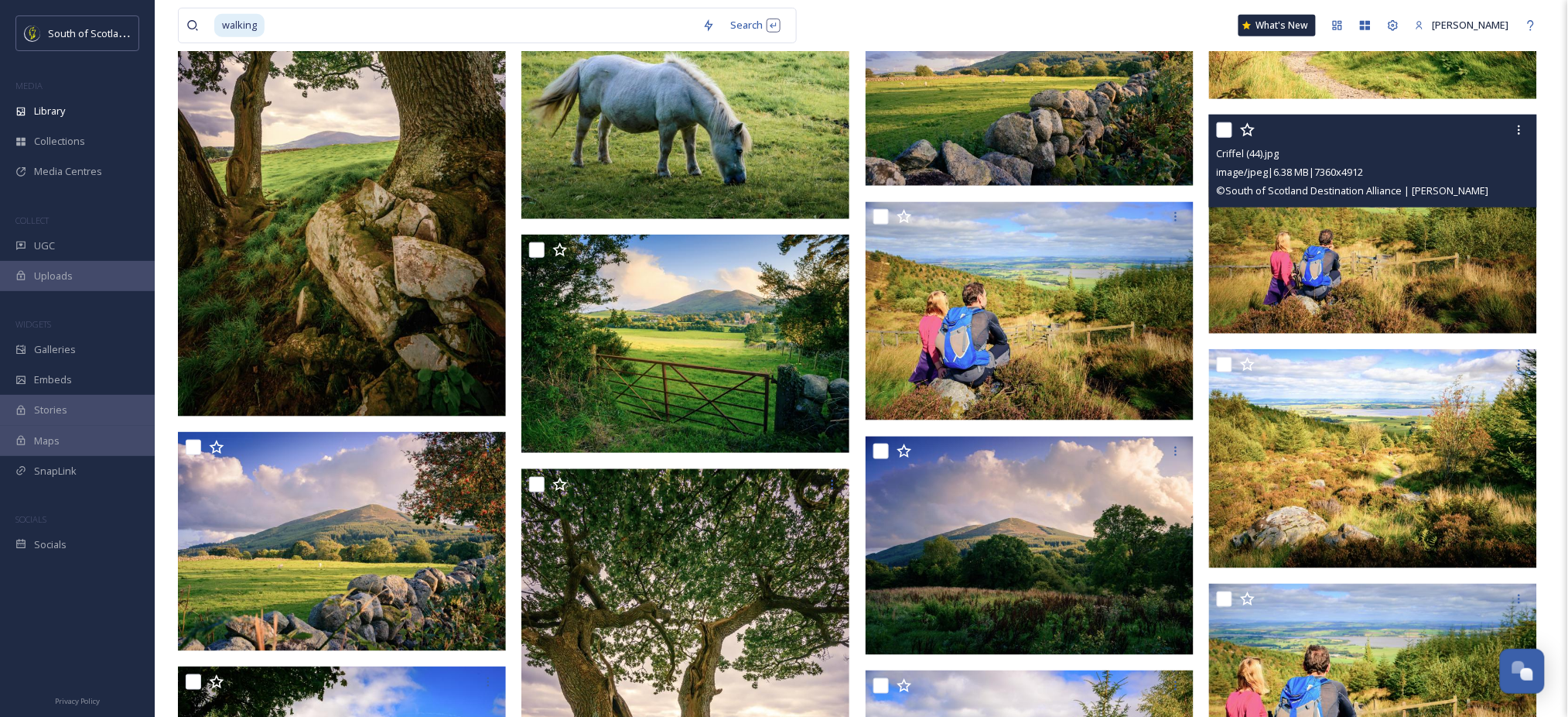
click at [1227, 131] on input "checkbox" at bounding box center [1224, 130] width 16 height 16
checkbox input "true"
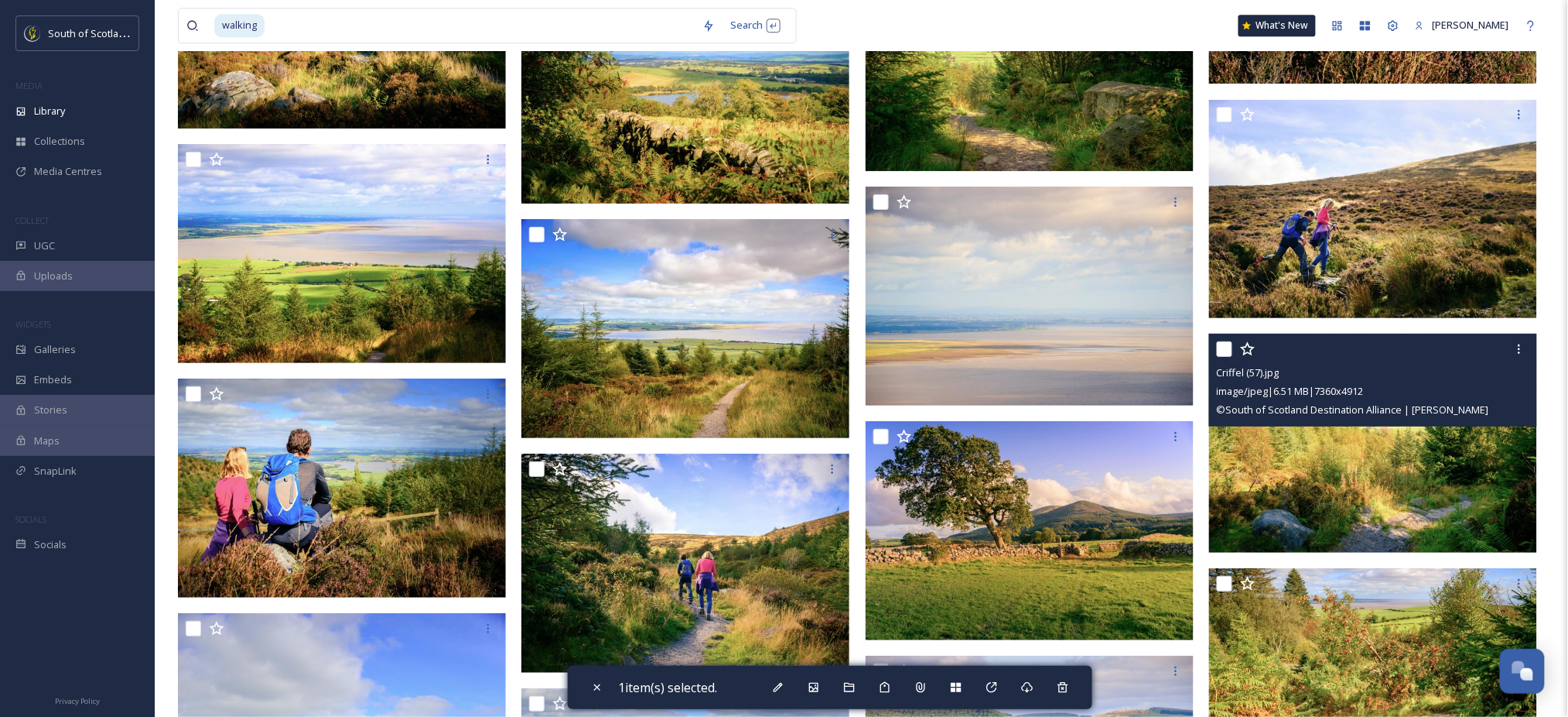
scroll to position [3892, 0]
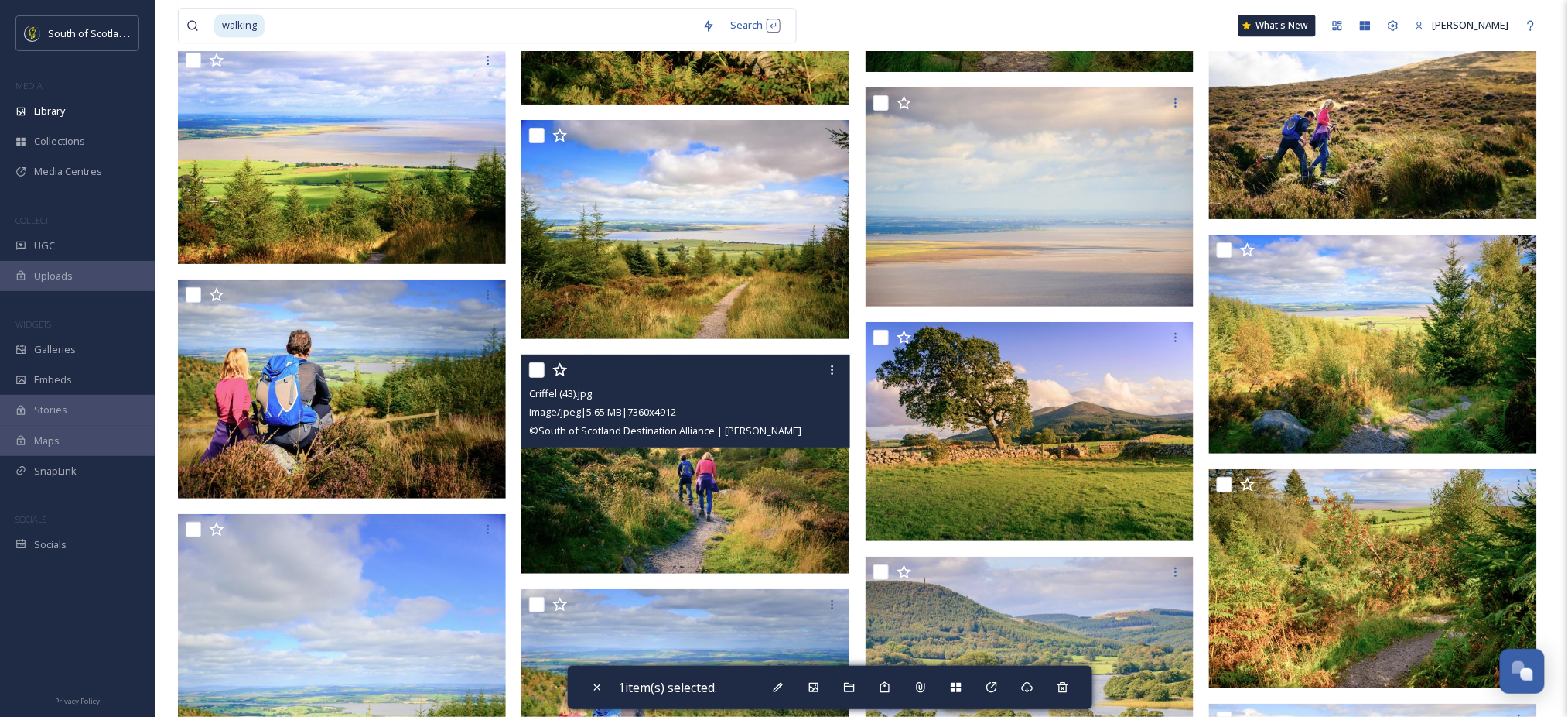
click at [537, 373] on input "checkbox" at bounding box center [536, 369] width 16 height 16
checkbox input "true"
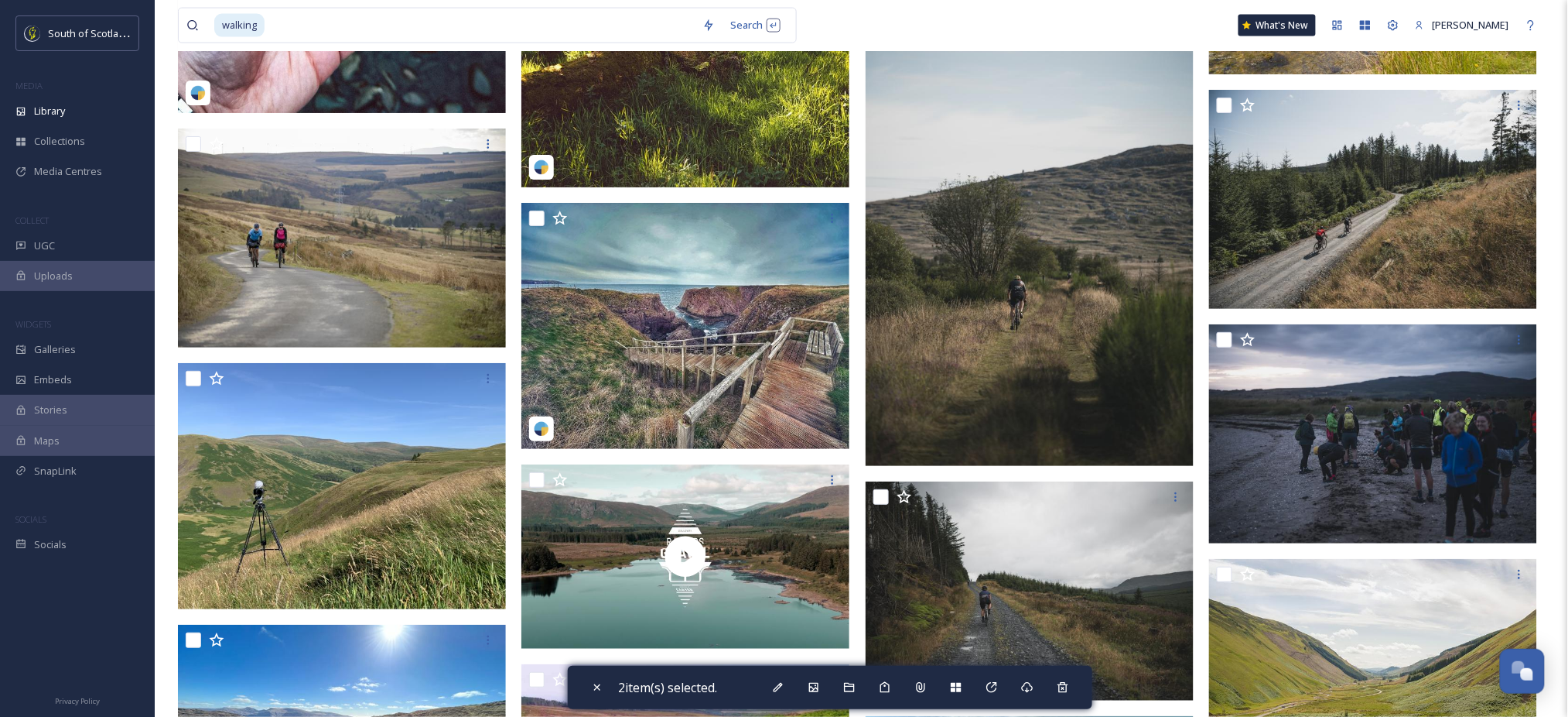
scroll to position [15911, 0]
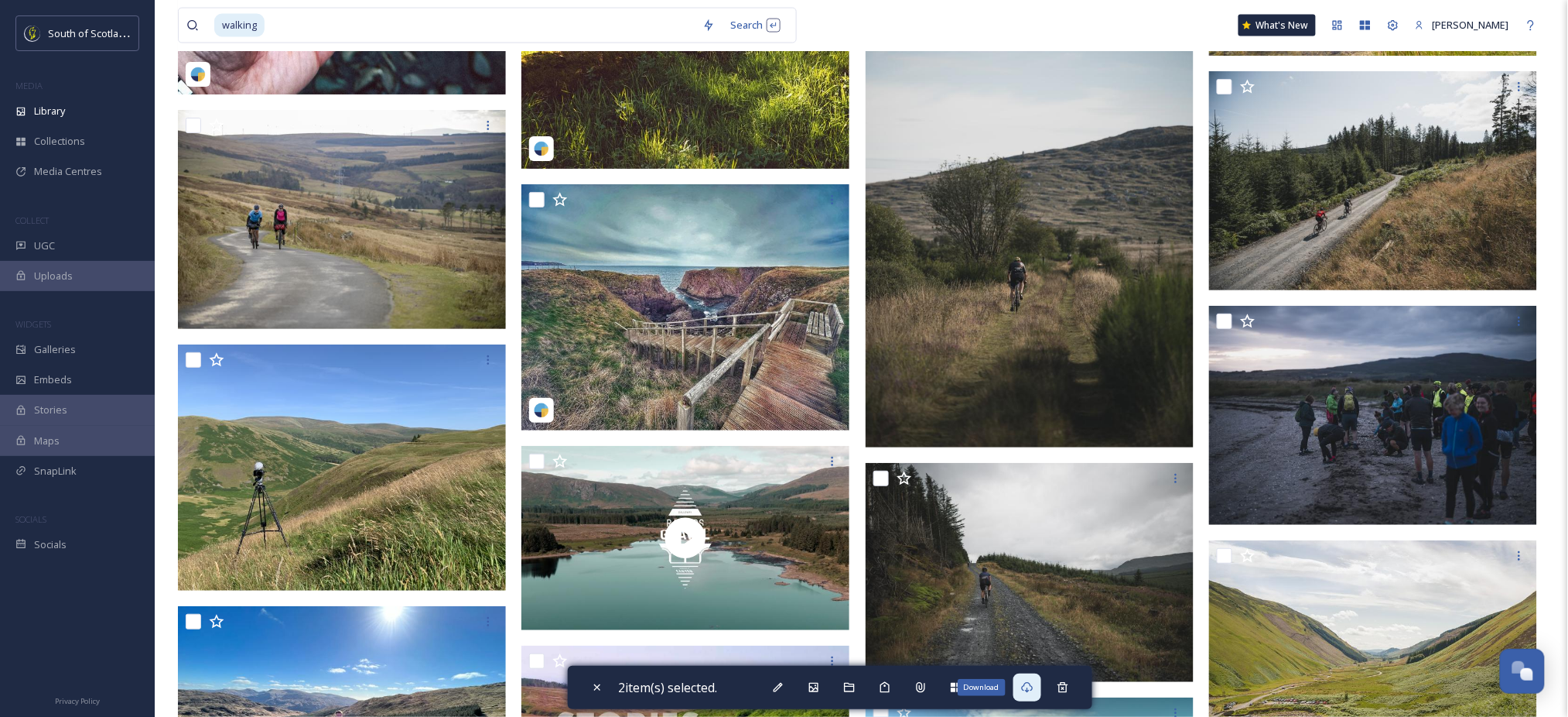
click at [1030, 687] on icon at bounding box center [1027, 687] width 12 height 12
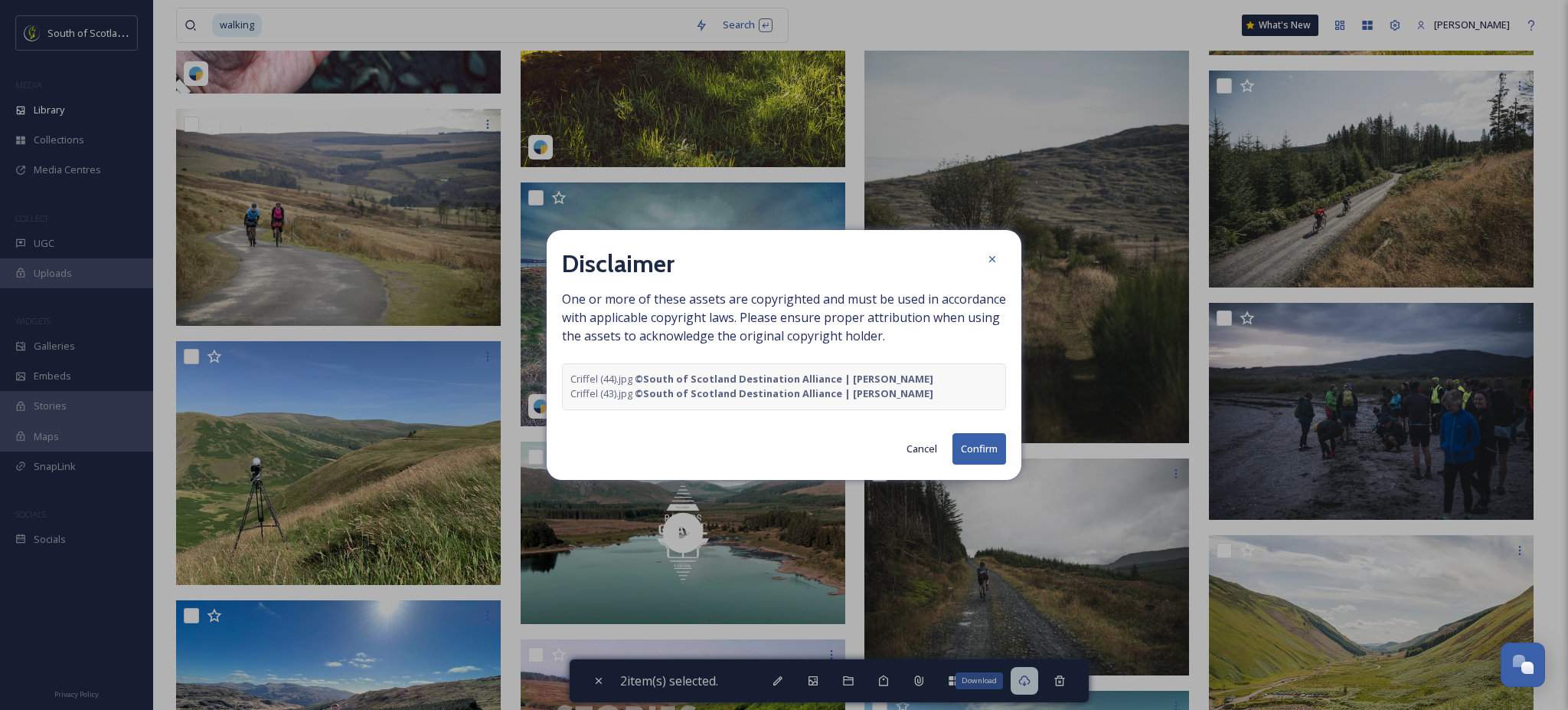
click at [973, 454] on button "Confirm" at bounding box center [979, 449] width 54 height 31
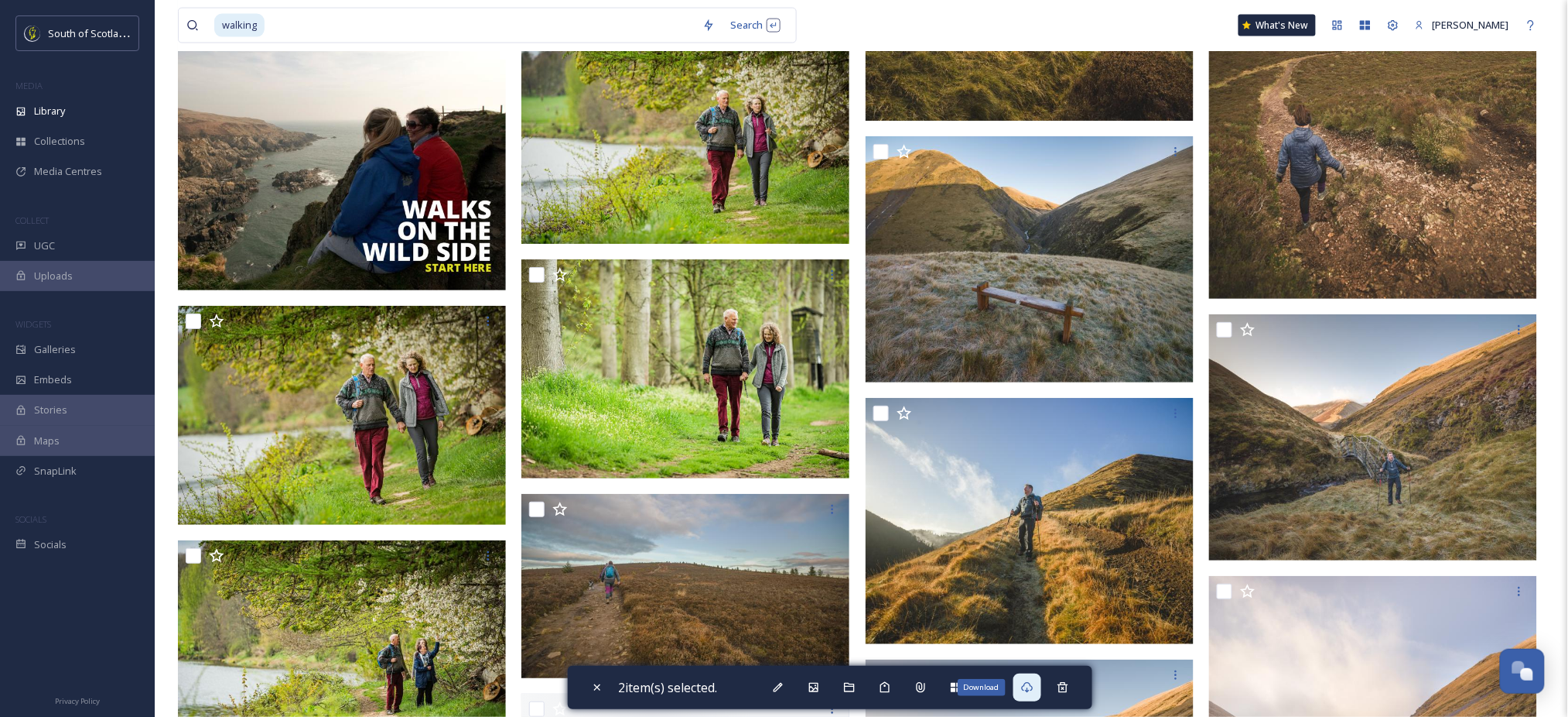
scroll to position [18021, 0]
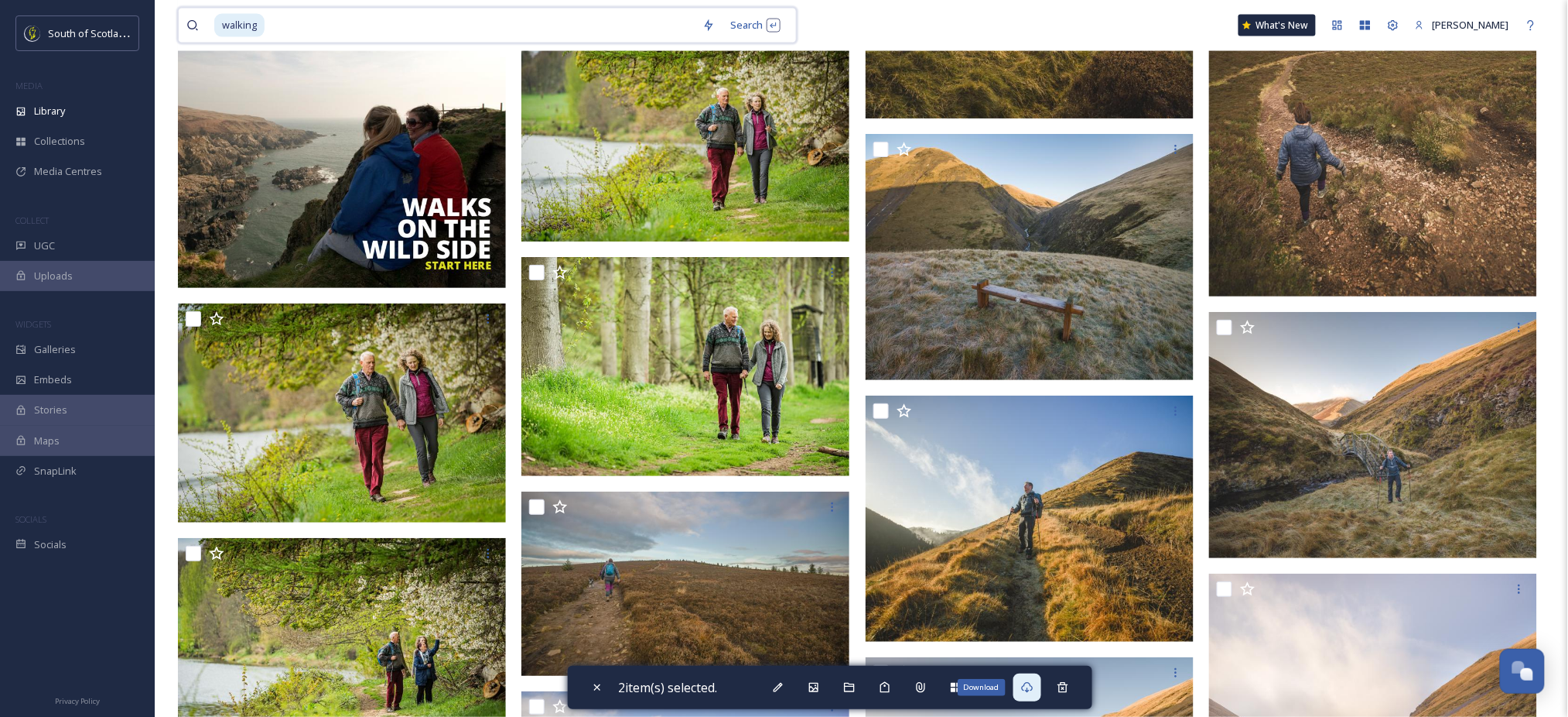
click at [619, 30] on input at bounding box center [480, 25] width 428 height 34
type input "w"
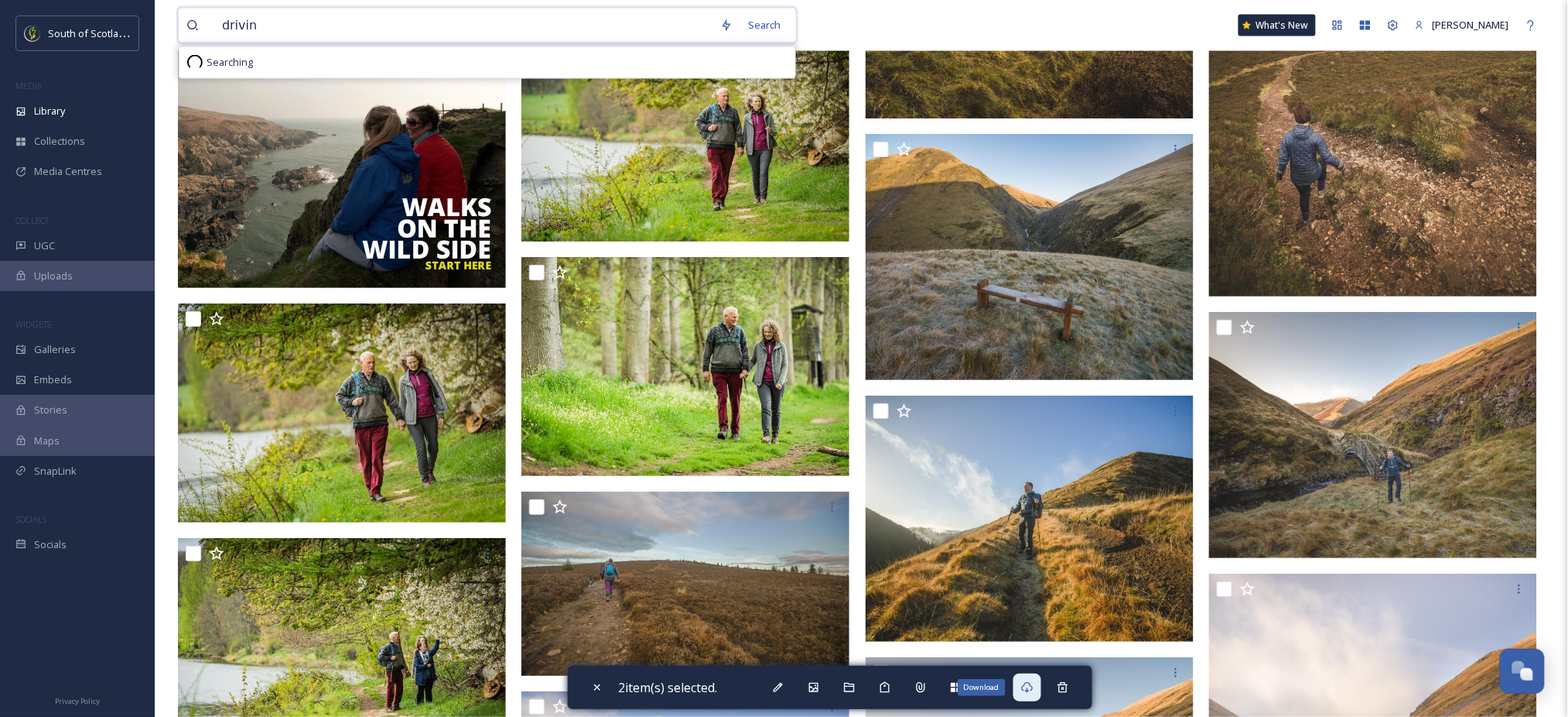
type input "driving"
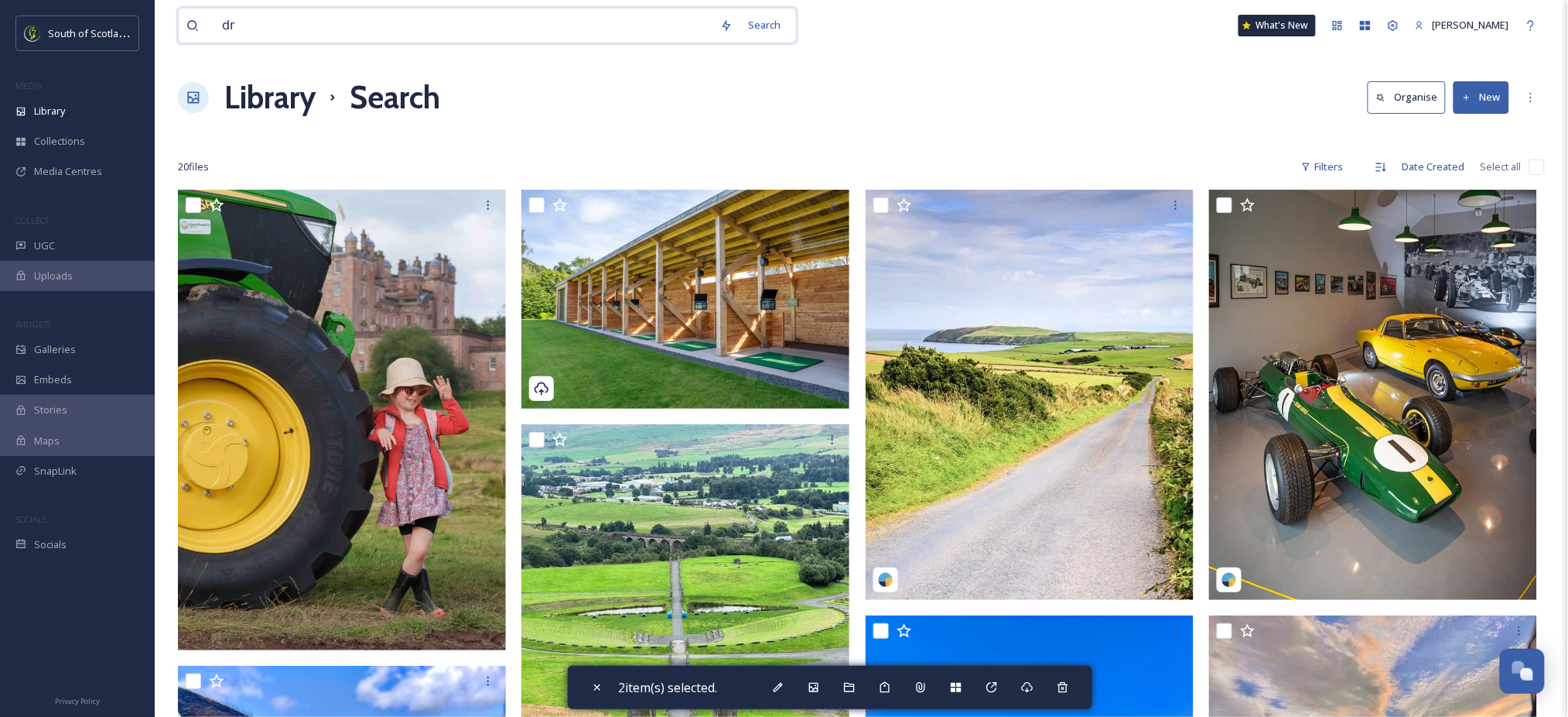
type input "d"
type input "car"
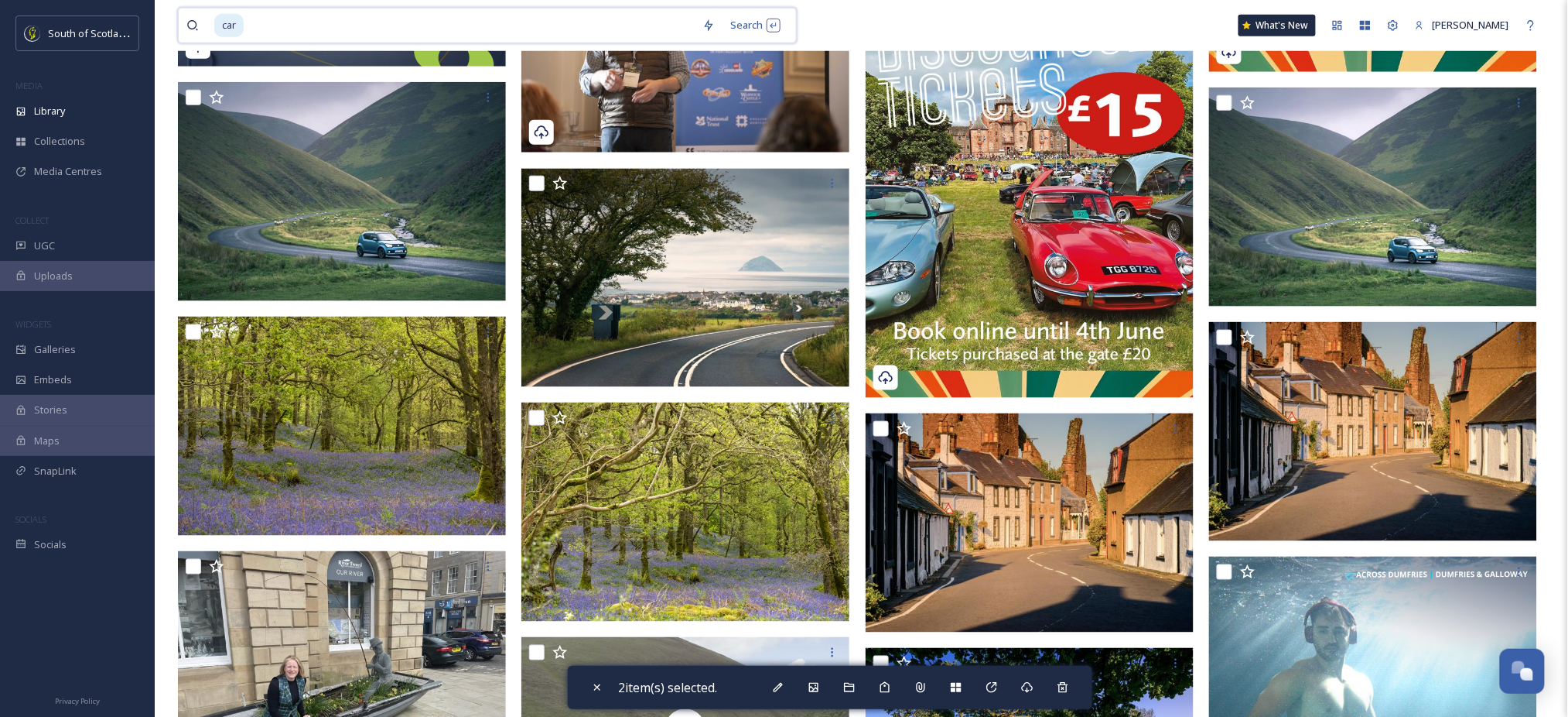
scroll to position [2645, 0]
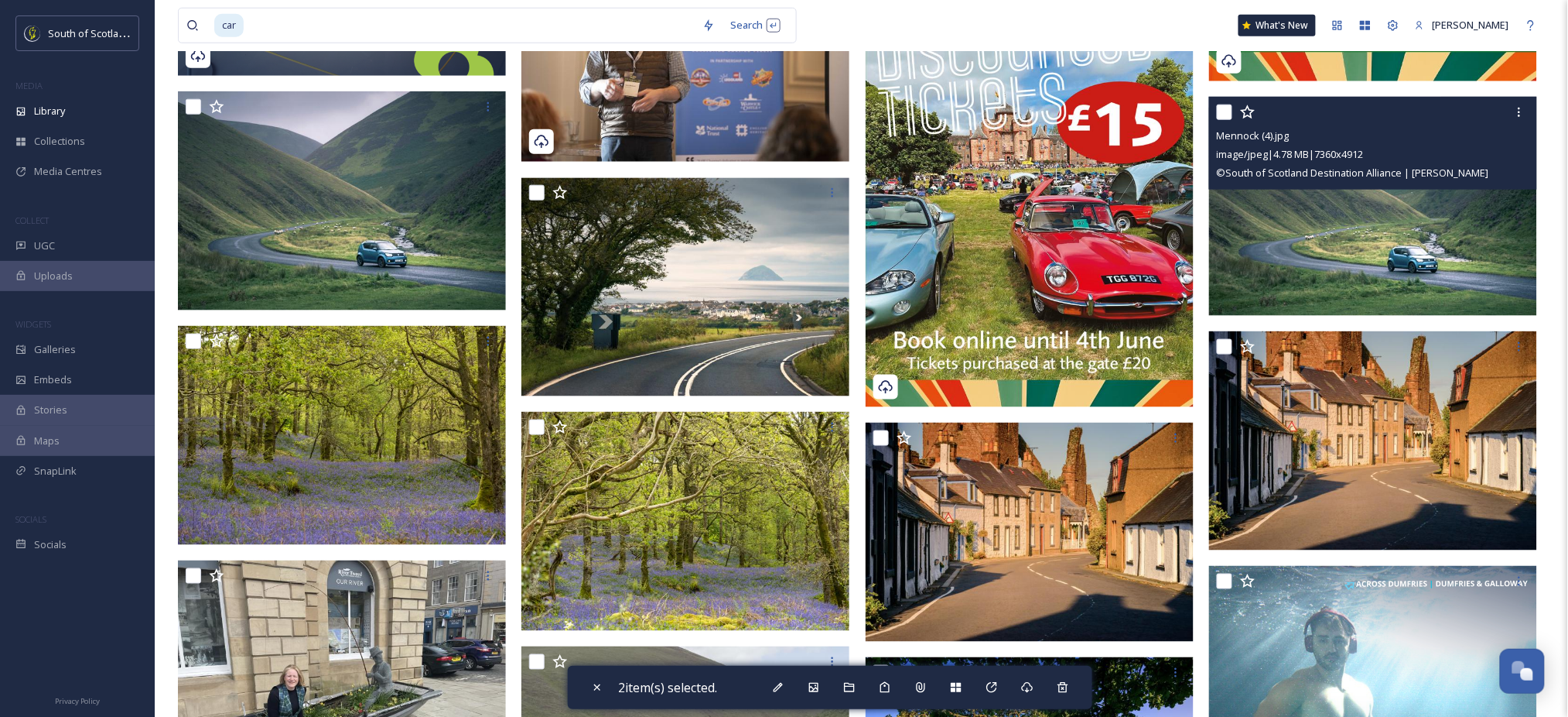
click at [1227, 108] on input "checkbox" at bounding box center [1224, 112] width 16 height 16
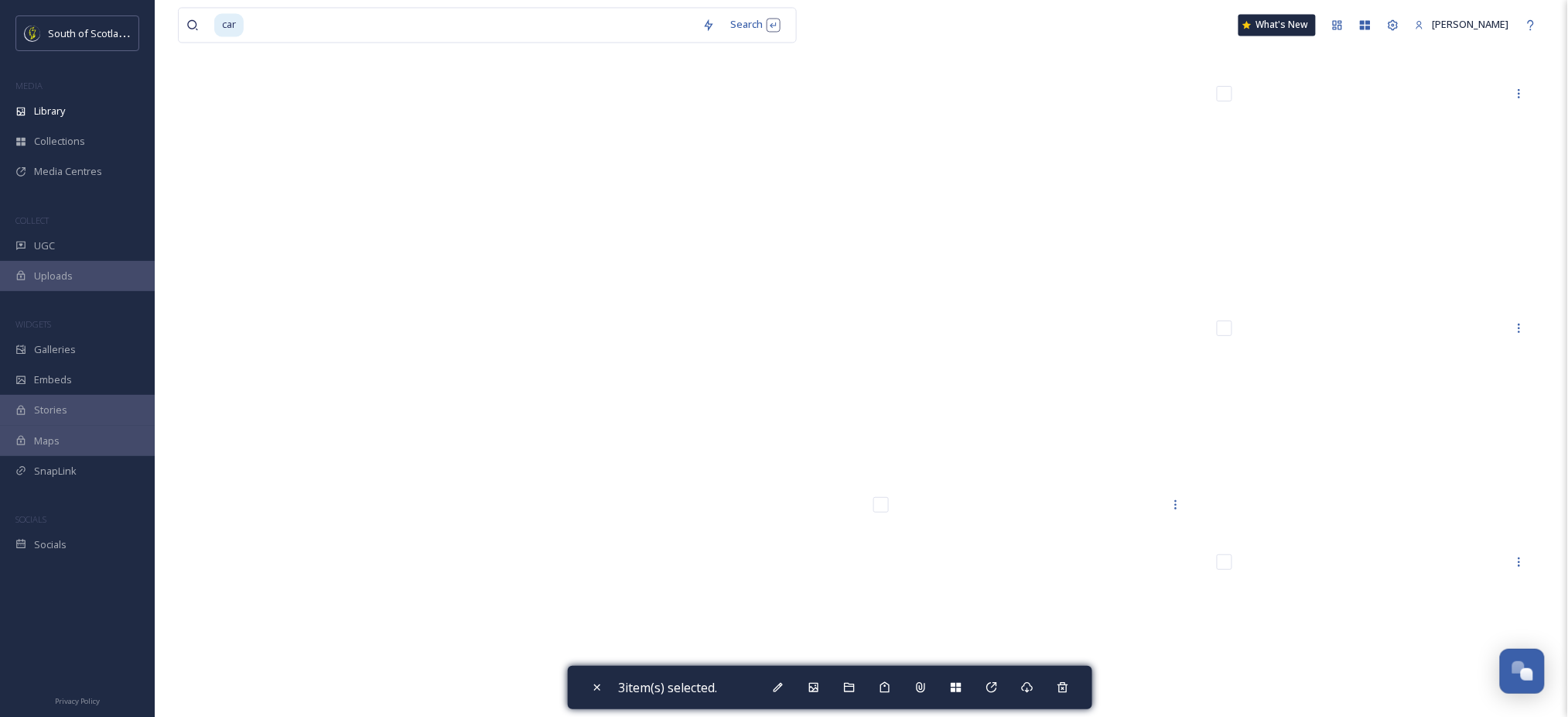
scroll to position [22482, 0]
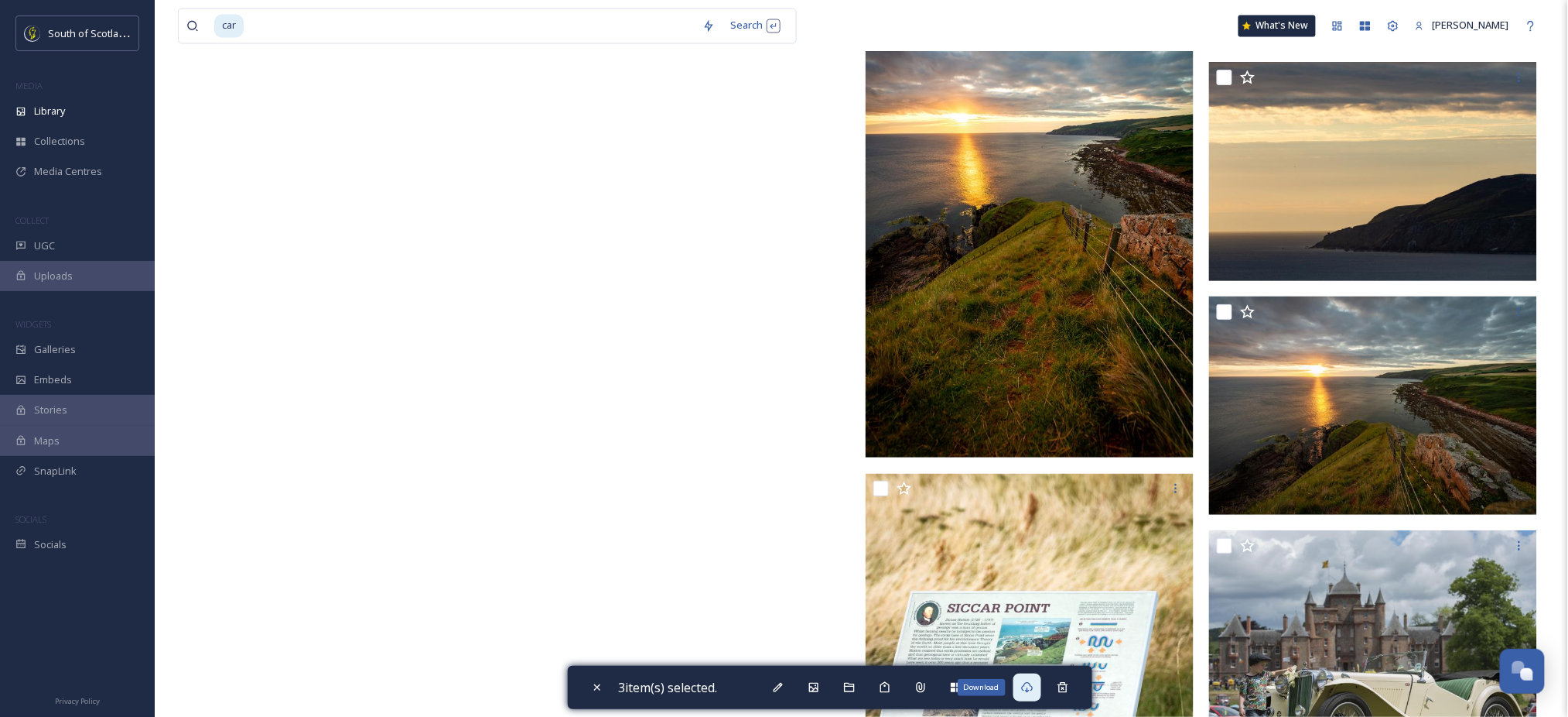
click at [1041, 683] on div "Download" at bounding box center [1027, 686] width 27 height 27
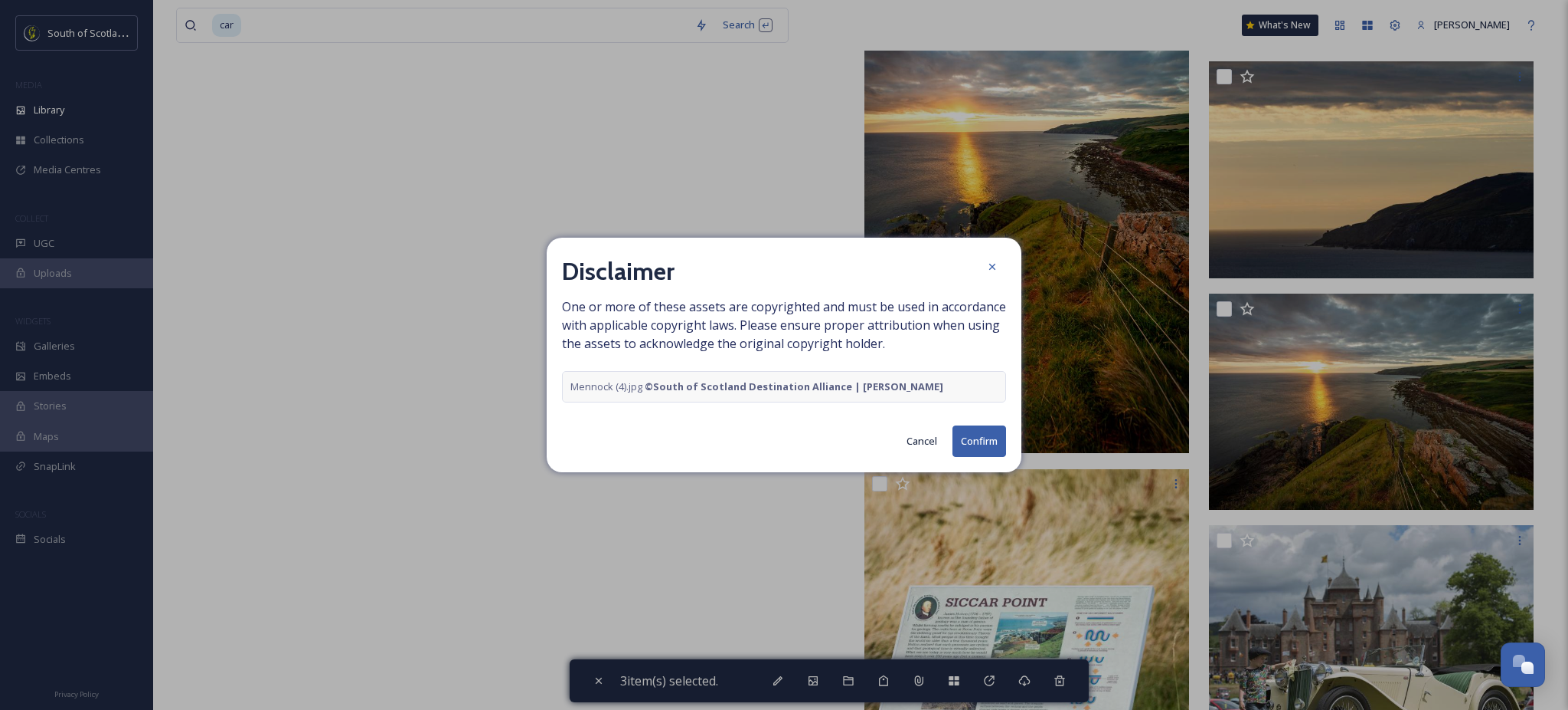
click at [982, 429] on button "Confirm" at bounding box center [979, 441] width 54 height 31
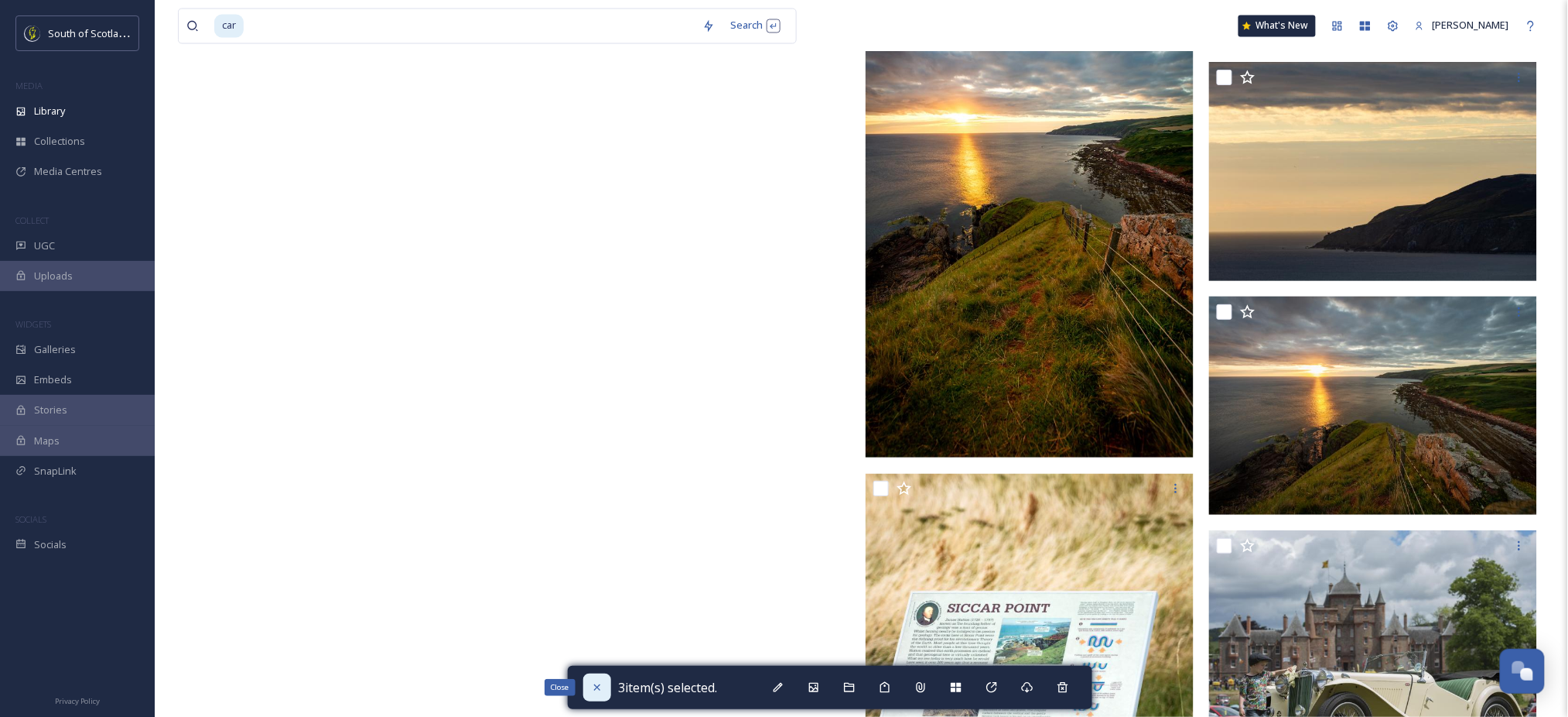
click at [589, 675] on div "Close" at bounding box center [596, 686] width 27 height 27
checkbox input "false"
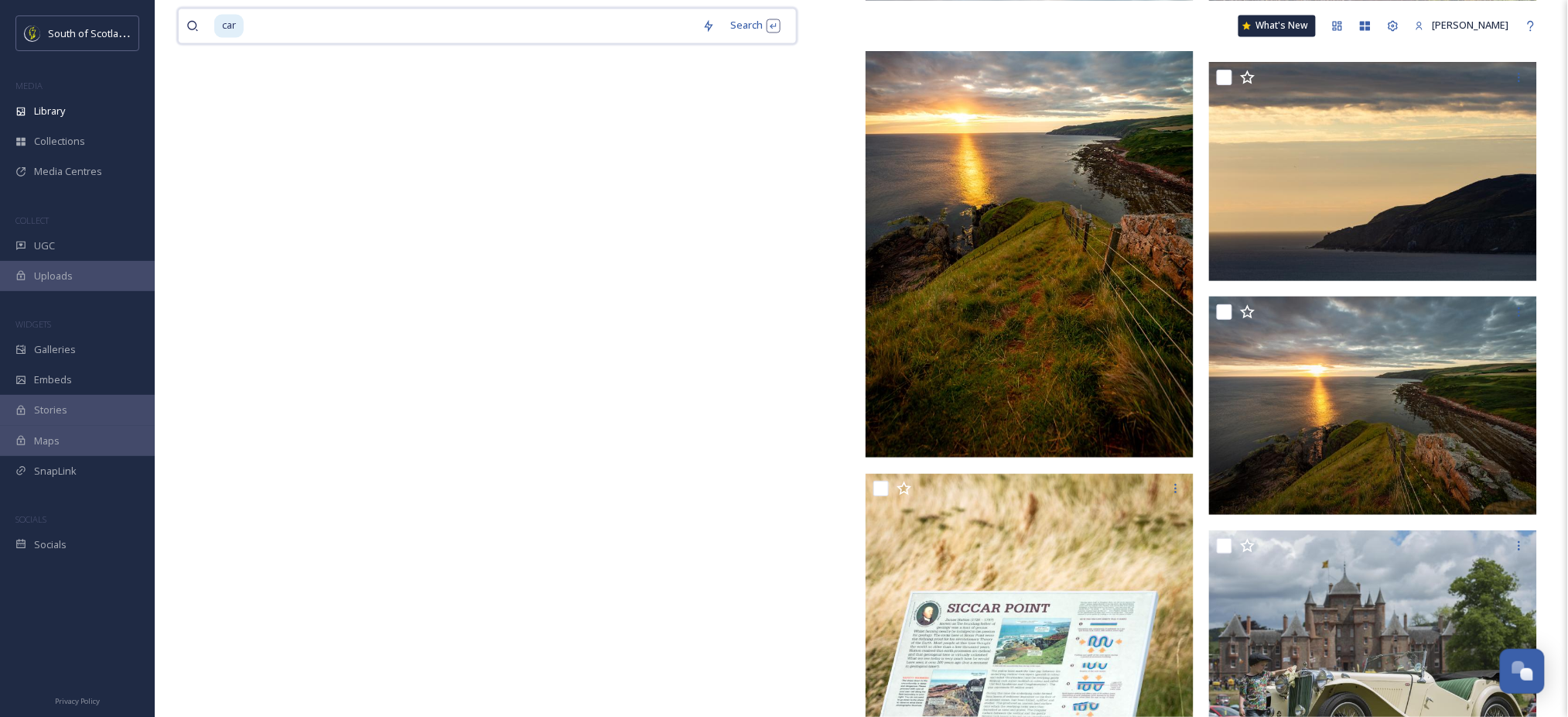
click at [632, 37] on input at bounding box center [470, 25] width 450 height 34
type input "c"
type input "event"
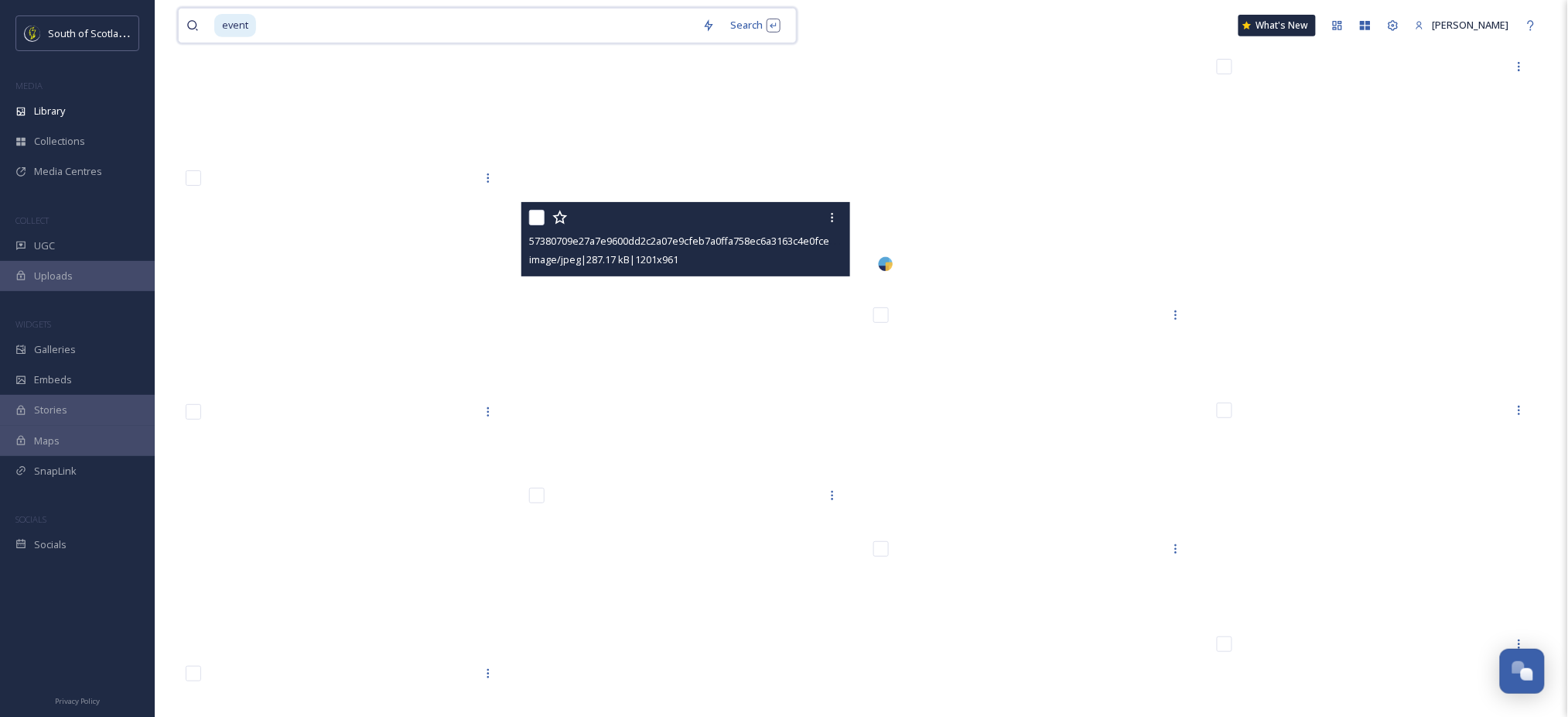
scroll to position [23390, 0]
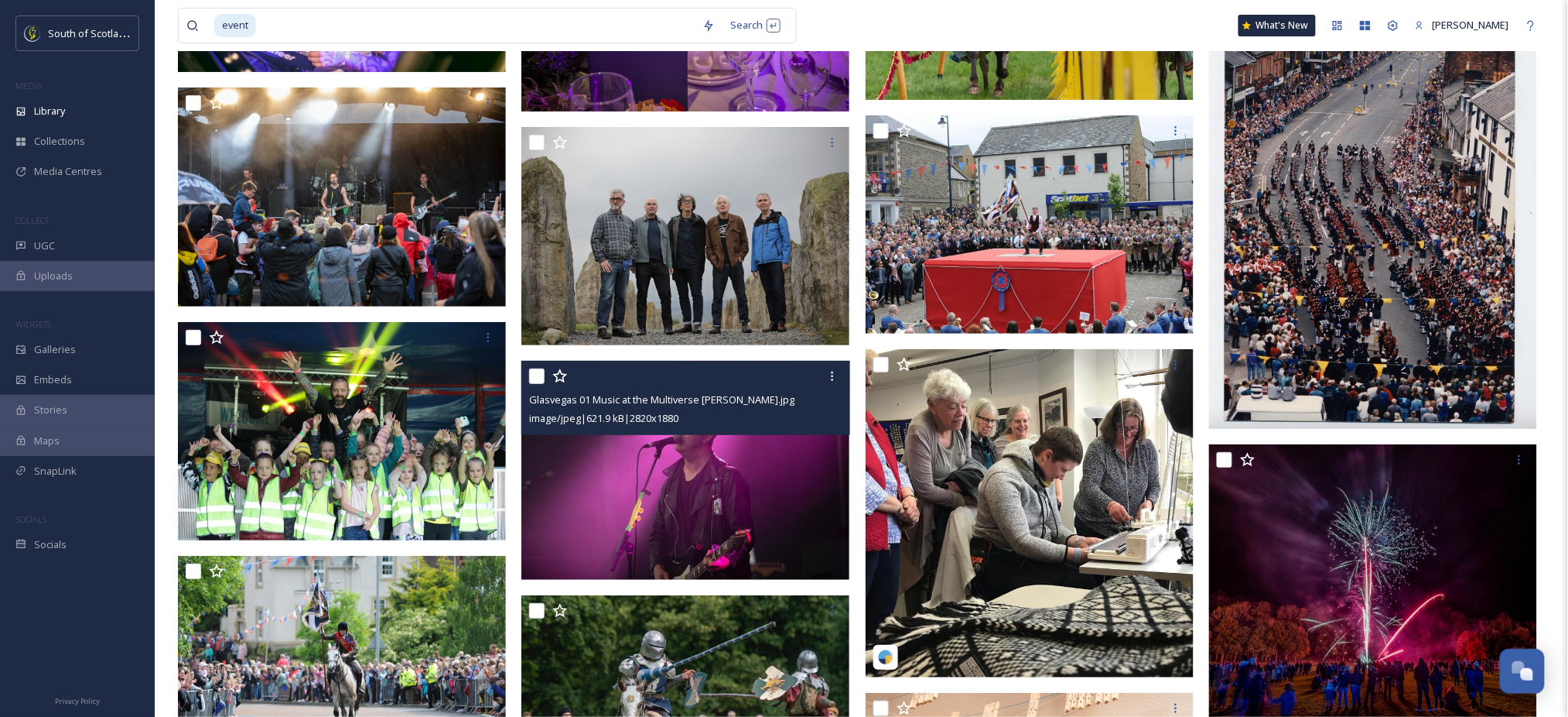
click at [530, 374] on input "checkbox" at bounding box center [536, 376] width 16 height 16
checkbox input "true"
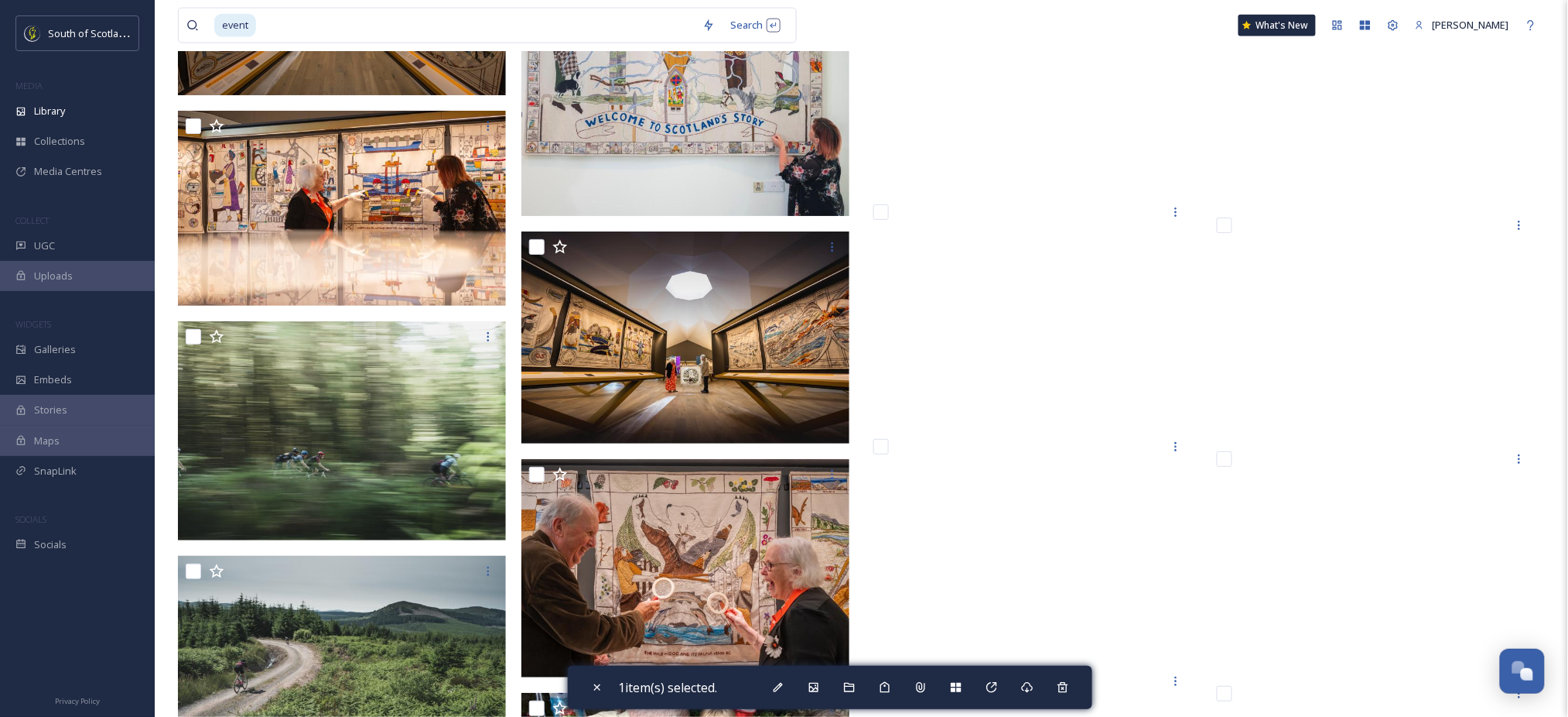
scroll to position [28617, 0]
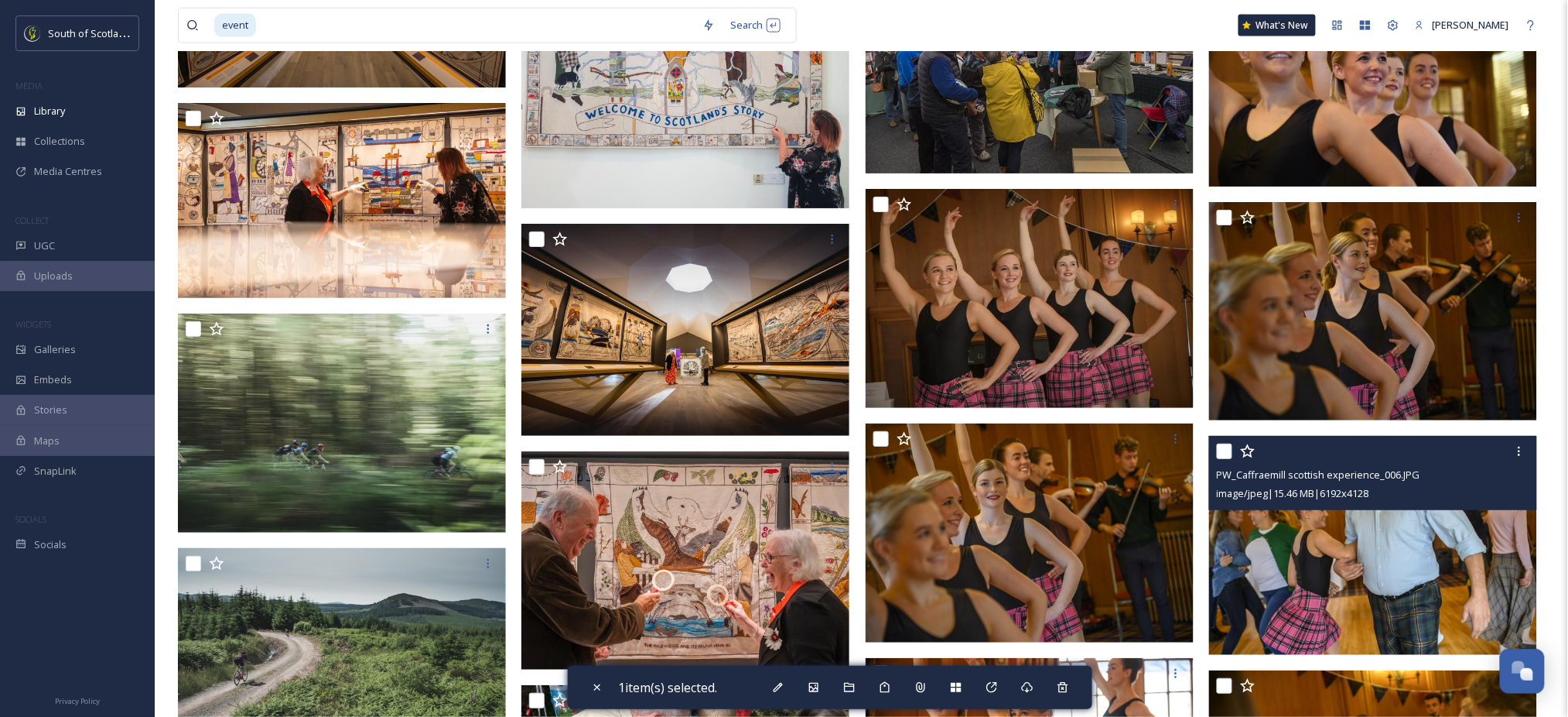
click at [1223, 451] on input "checkbox" at bounding box center [1224, 451] width 16 height 16
checkbox input "true"
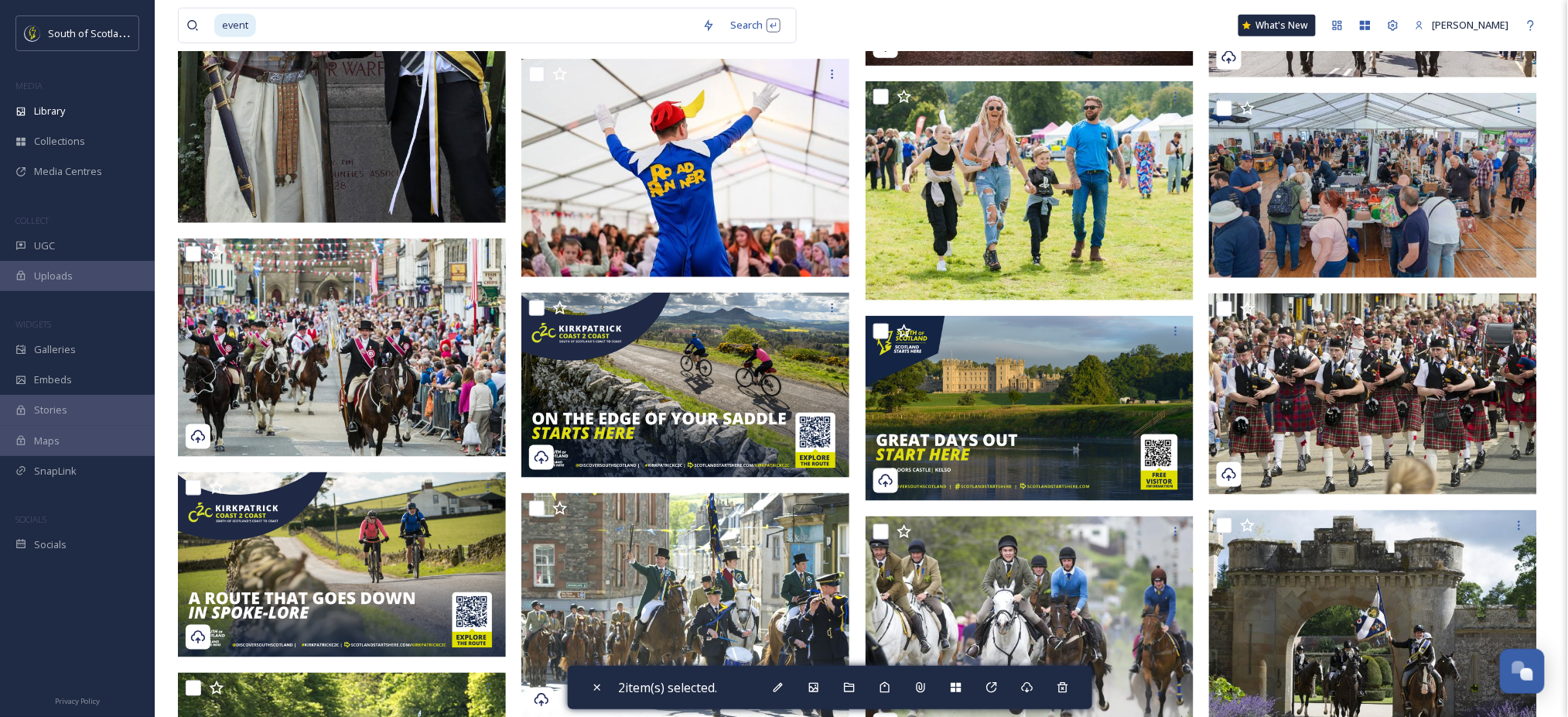
scroll to position [2551, 0]
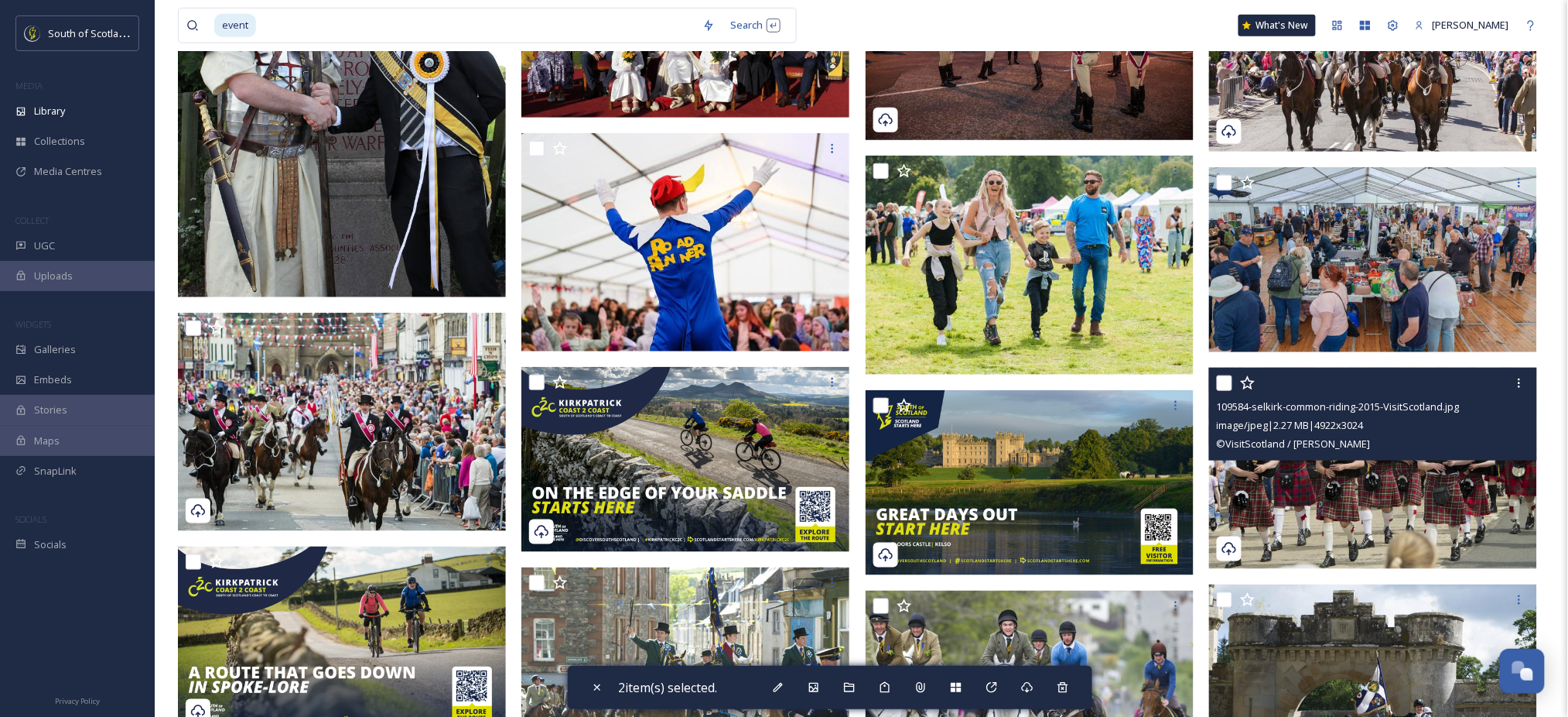
click at [1227, 383] on input "checkbox" at bounding box center [1224, 383] width 16 height 16
checkbox input "true"
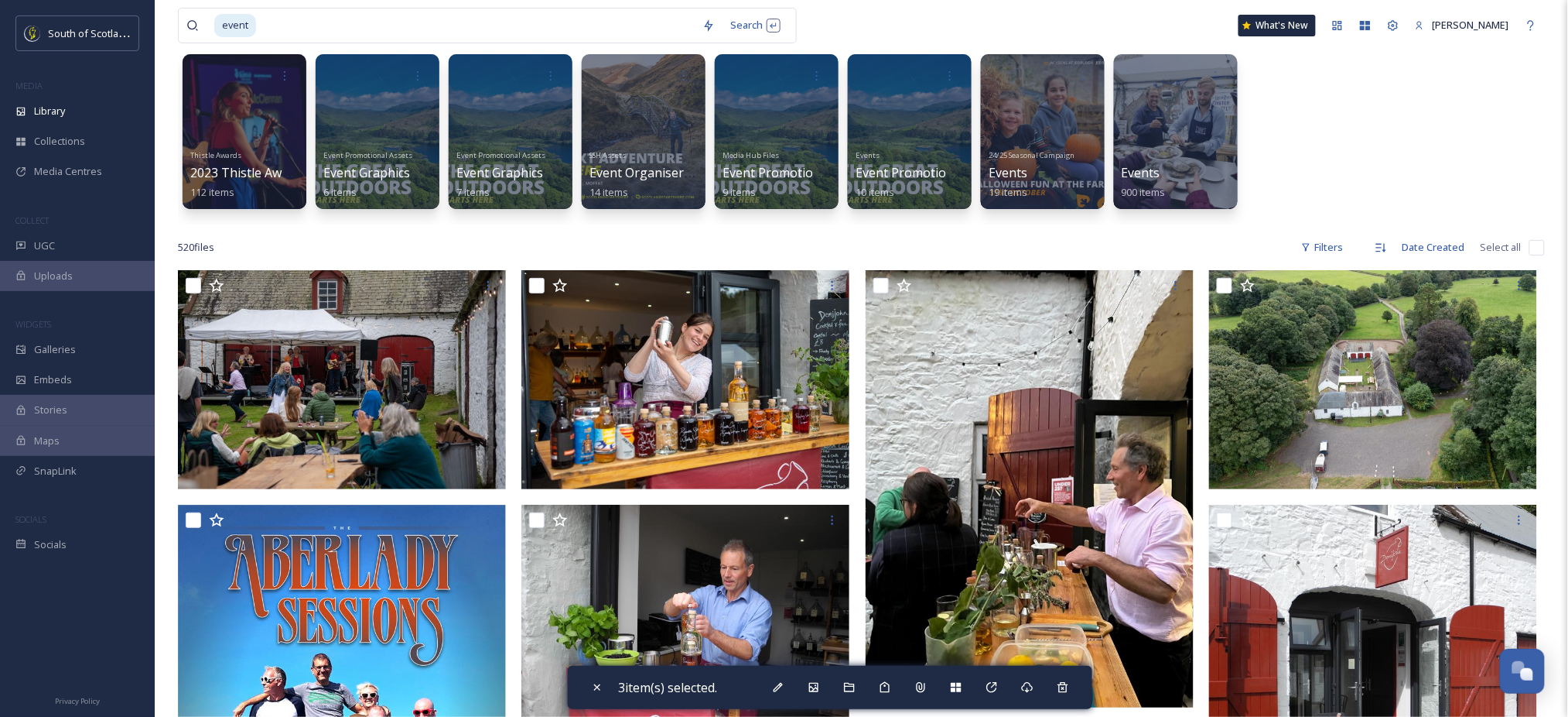
scroll to position [0, 0]
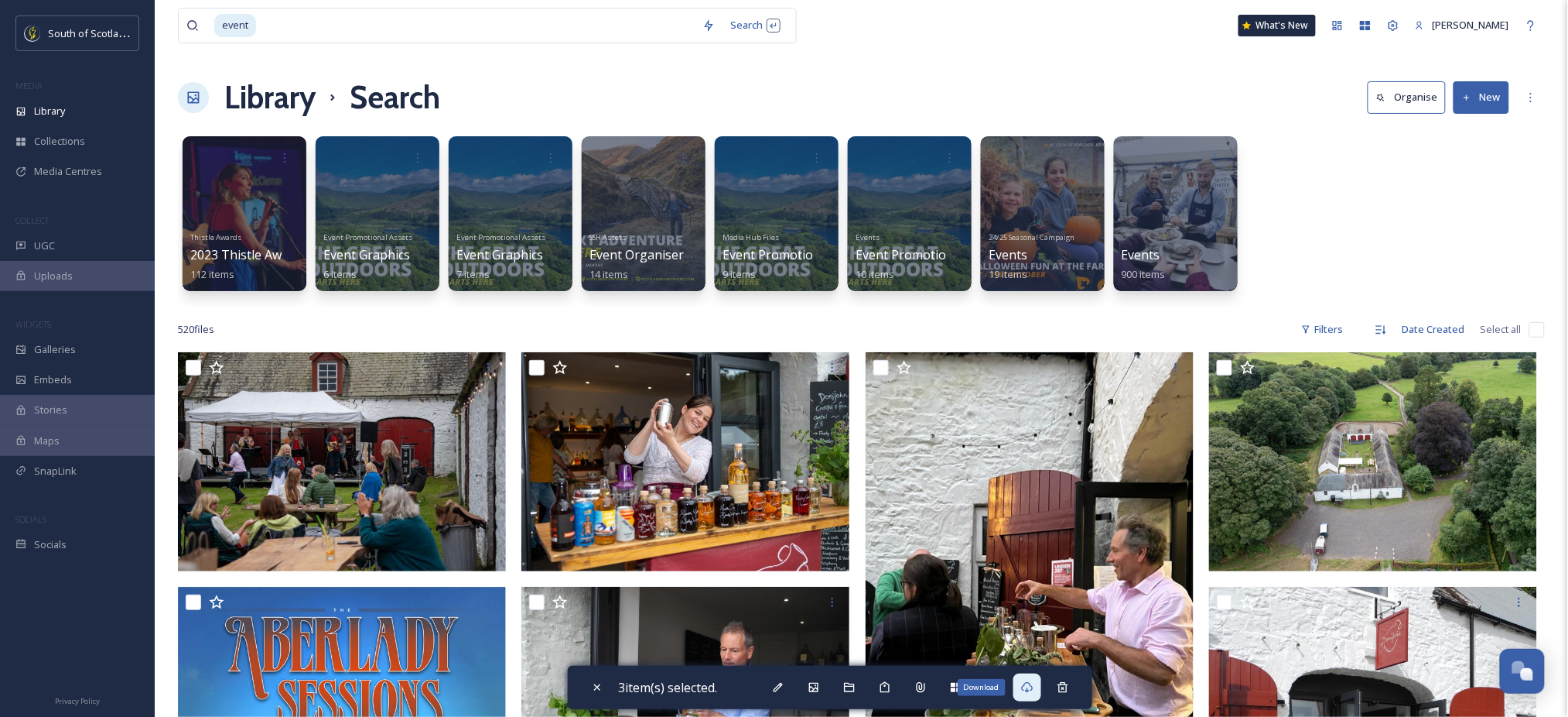
click at [1035, 695] on div "Download" at bounding box center [1027, 686] width 27 height 27
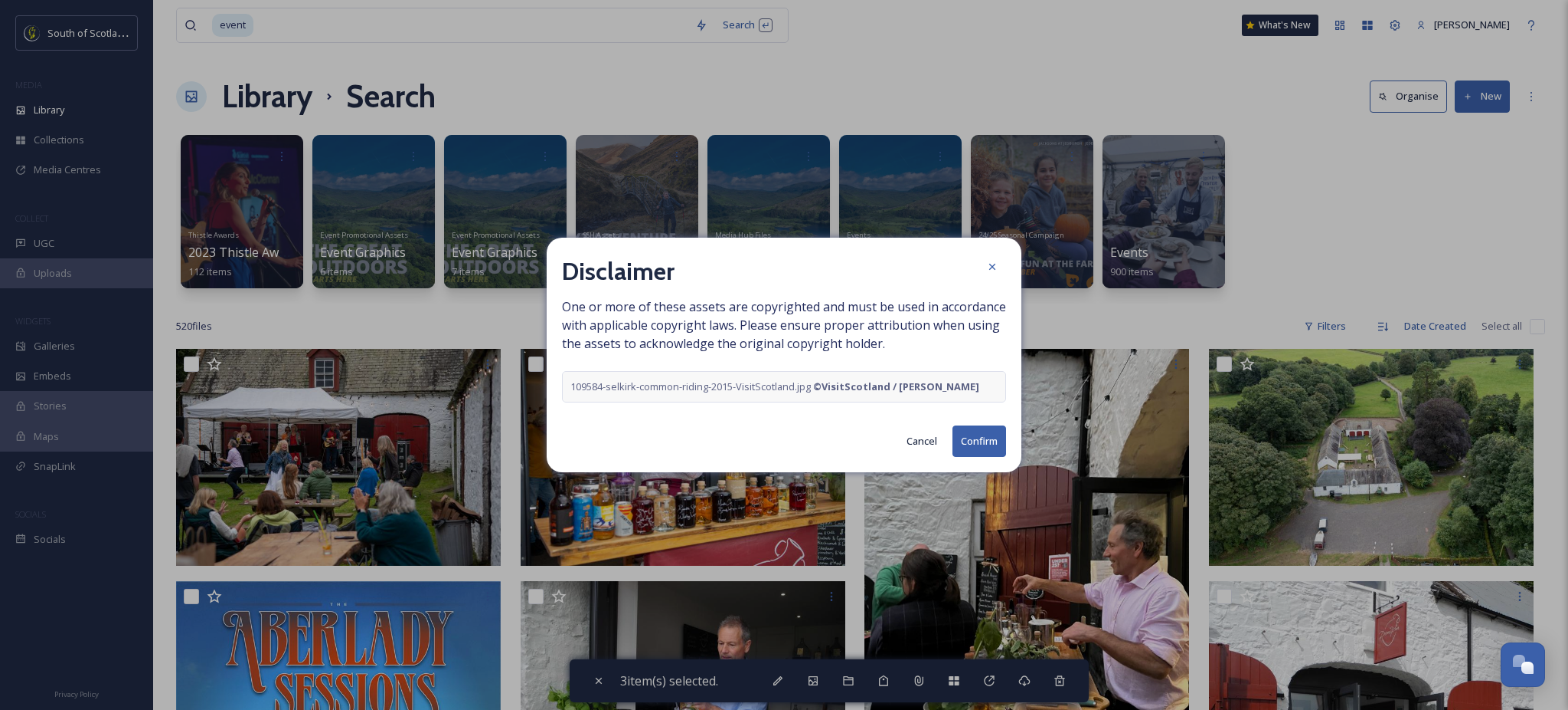
click at [990, 436] on button "Confirm" at bounding box center [979, 441] width 54 height 31
